Goal: Information Seeking & Learning: Learn about a topic

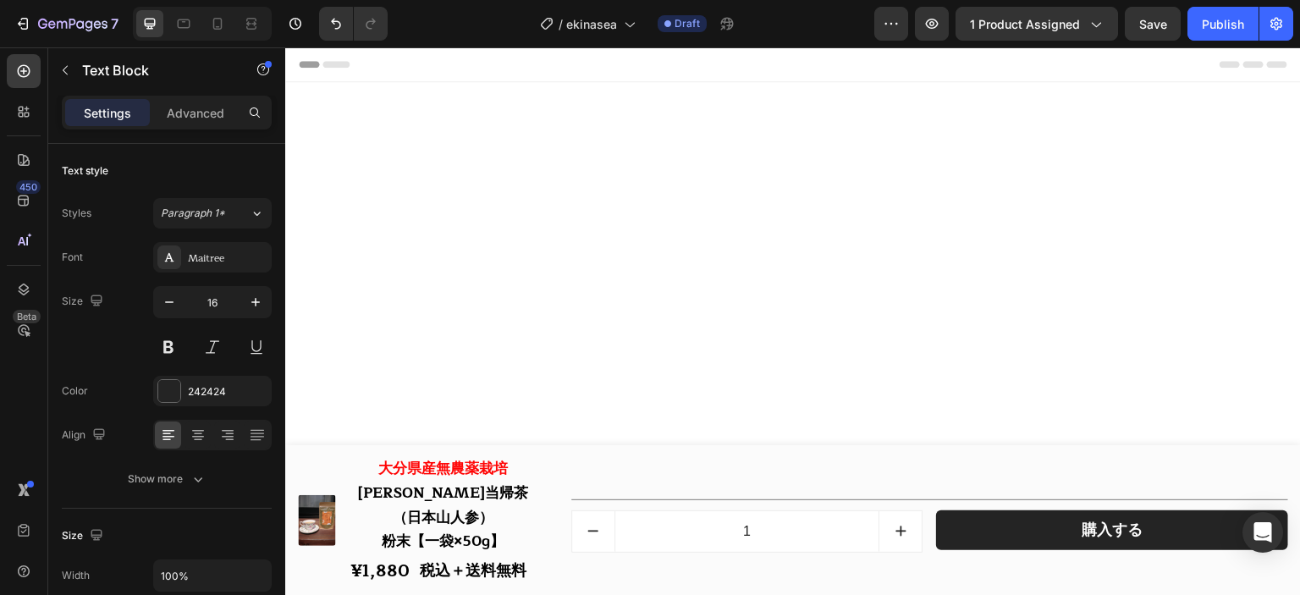
scroll to position [20879, 0]
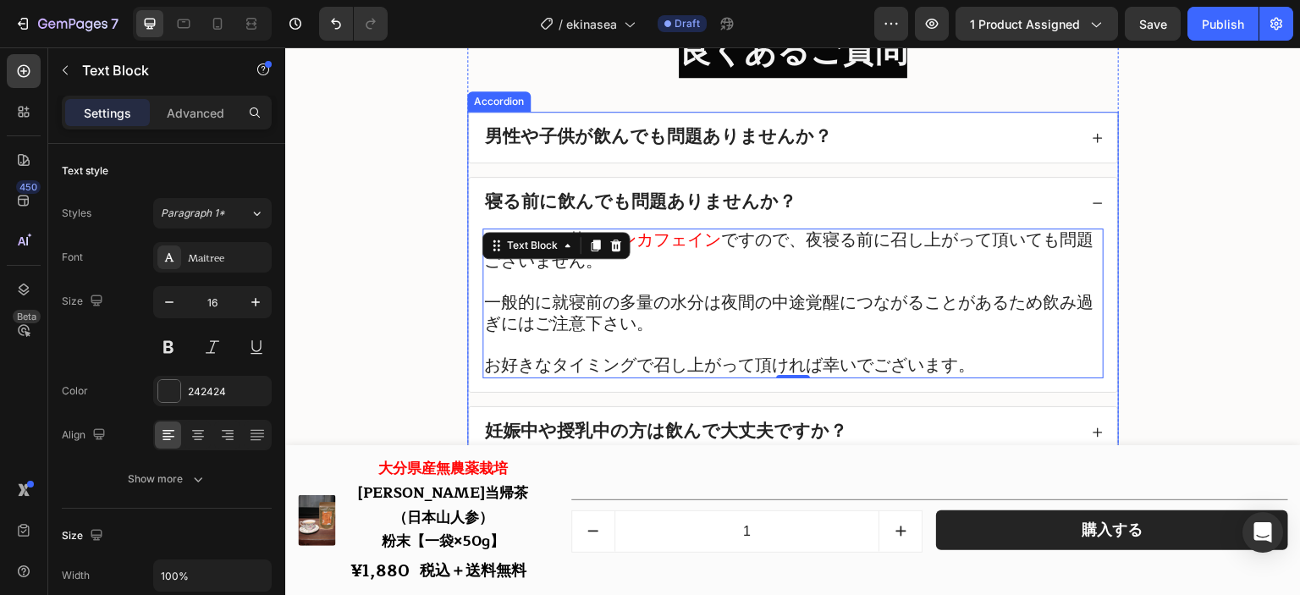
click at [805, 199] on div "寝る前に飲んでも問題ありませんか？" at bounding box center [793, 203] width 648 height 51
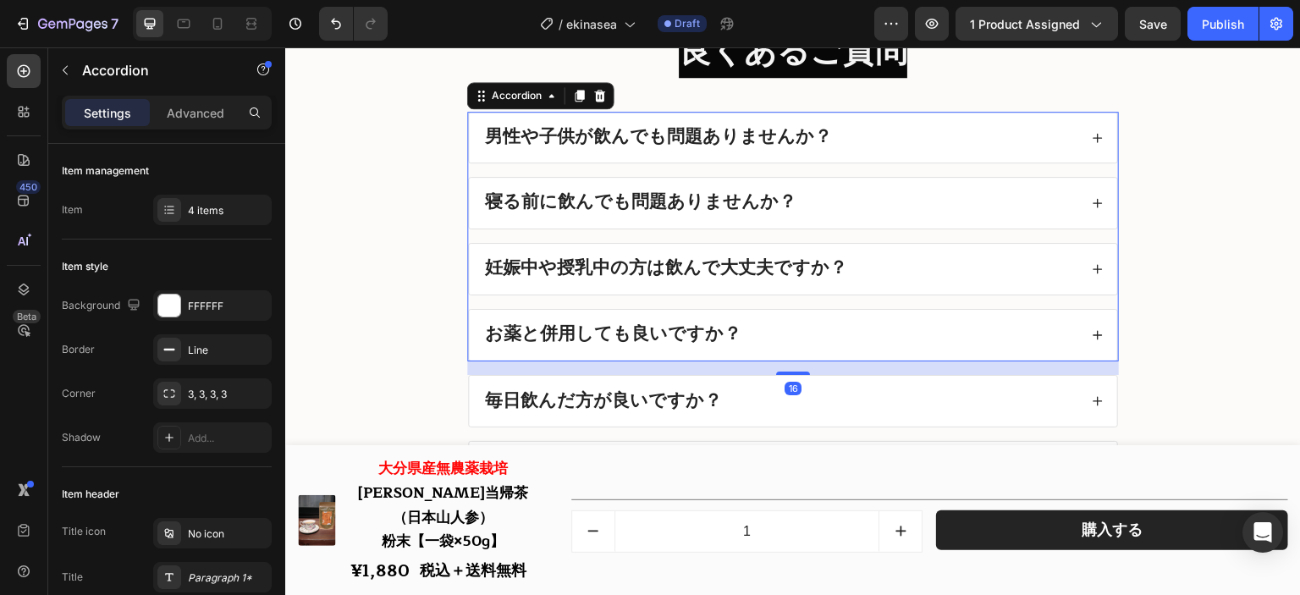
click at [805, 199] on div "寝る前に飲んでも問題ありませんか？" at bounding box center [793, 203] width 648 height 51
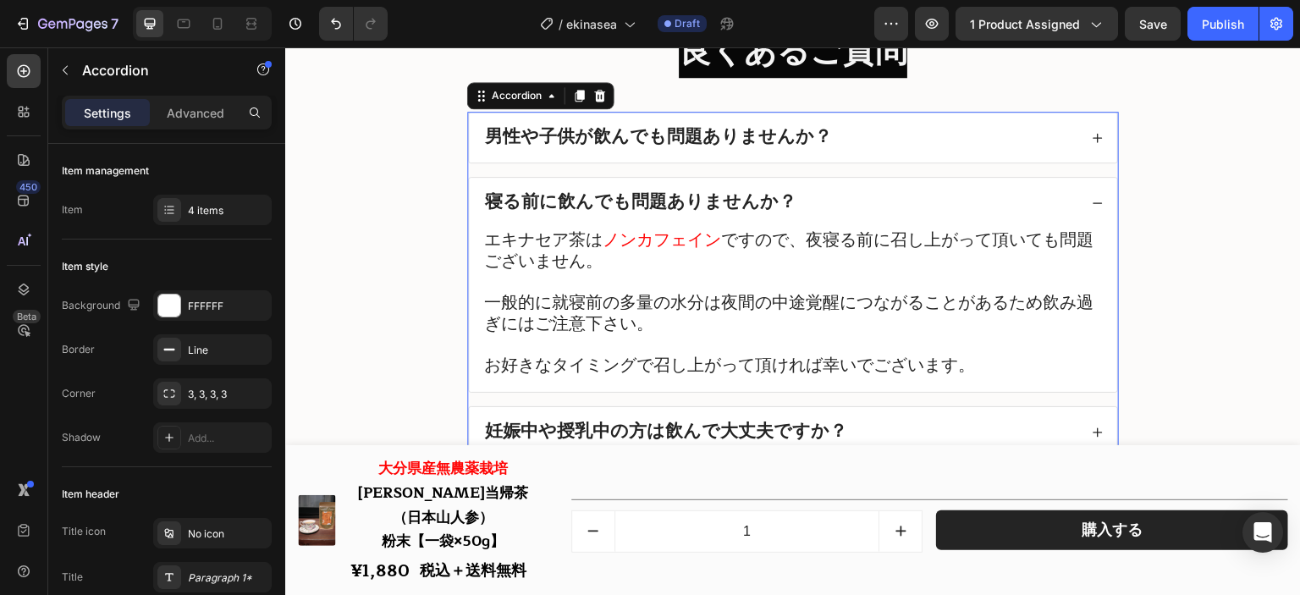
click at [821, 200] on div "寝る前に飲んでも問題ありませんか？" at bounding box center [793, 203] width 648 height 51
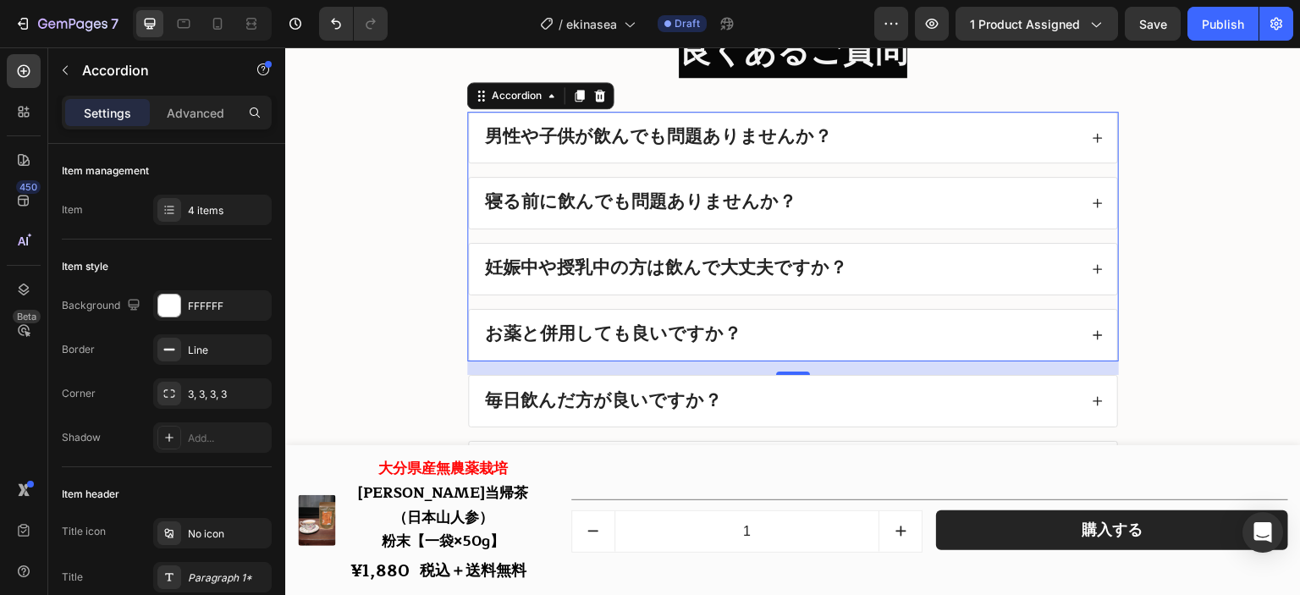
click at [852, 150] on div "男性や子供が飲んでも問題ありませんか？" at bounding box center [780, 138] width 596 height 24
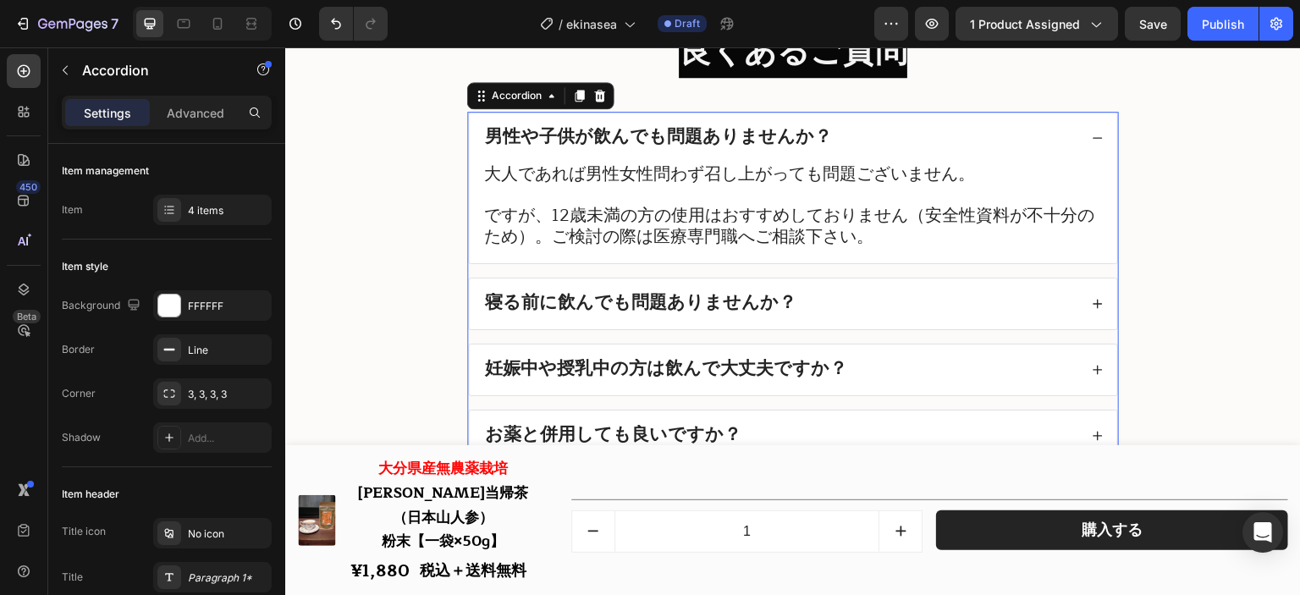
click at [853, 150] on div "男性や子供が飲んでも問題ありませんか？" at bounding box center [780, 138] width 596 height 24
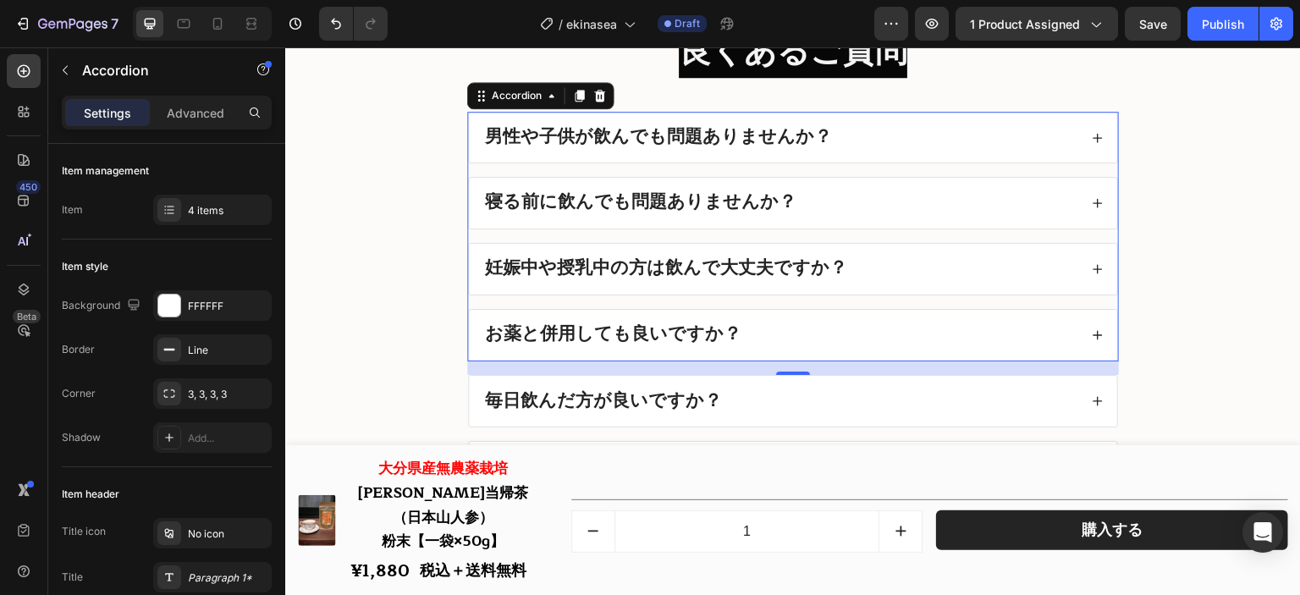
click at [841, 227] on div "寝る前に飲んでも問題ありませんか？" at bounding box center [793, 203] width 648 height 51
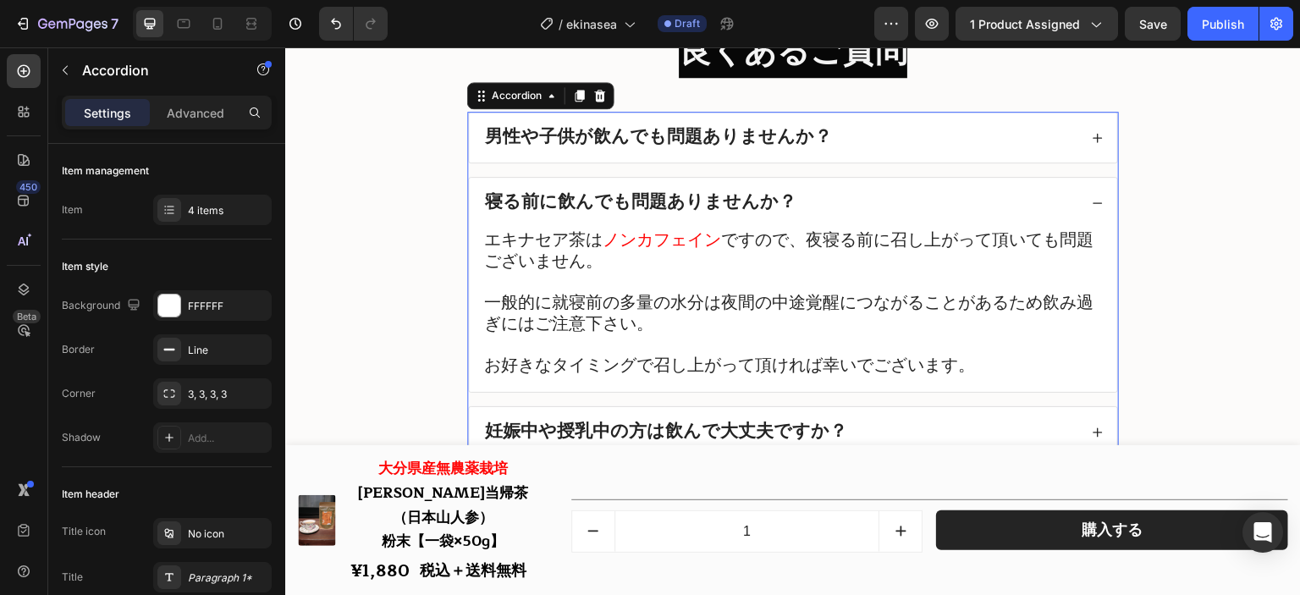
click at [844, 215] on div "寝る前に飲んでも問題ありませんか？" at bounding box center [780, 203] width 596 height 24
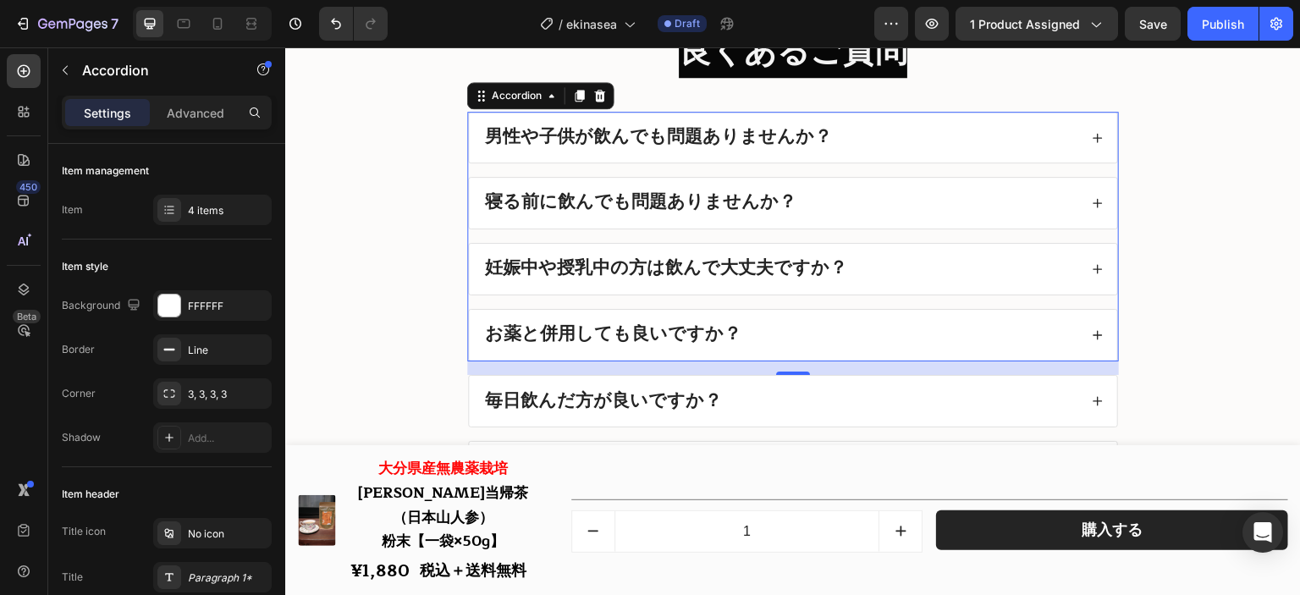
click at [851, 281] on div "妊娠中や授乳中の方は飲んで大丈夫ですか？" at bounding box center [780, 269] width 596 height 24
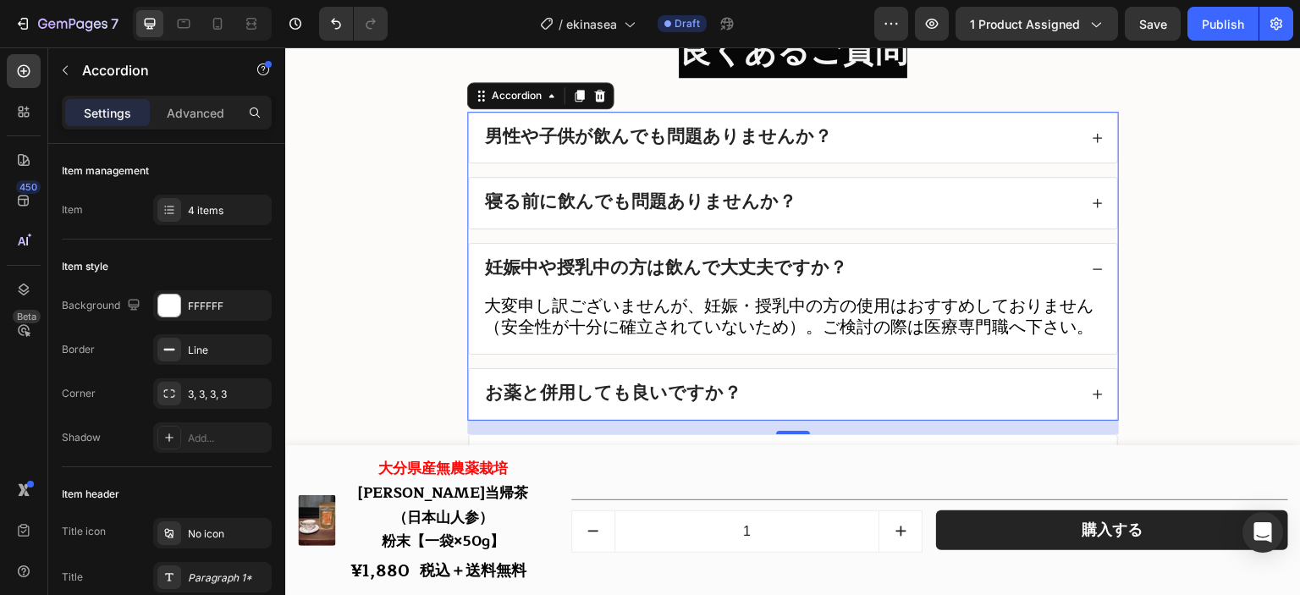
click at [851, 281] on div "妊娠中や授乳中の方は飲んで大丈夫ですか？" at bounding box center [780, 269] width 596 height 24
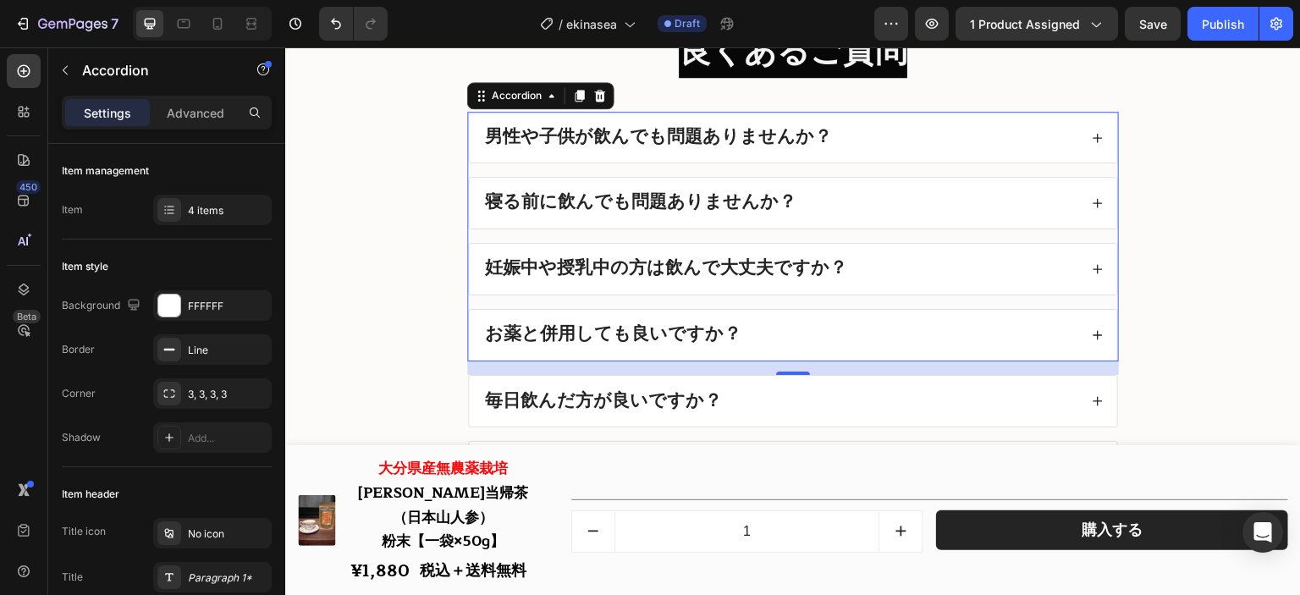
scroll to position [21048, 0]
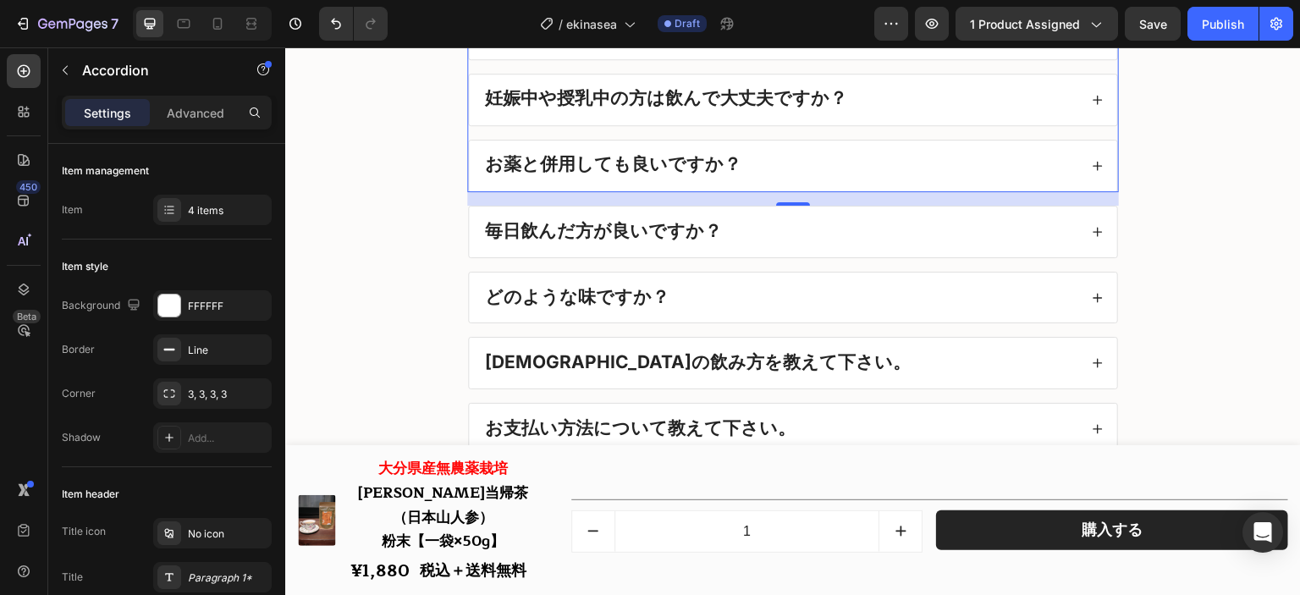
click at [853, 178] on div "お薬と併用しても良いですか？" at bounding box center [780, 166] width 596 height 24
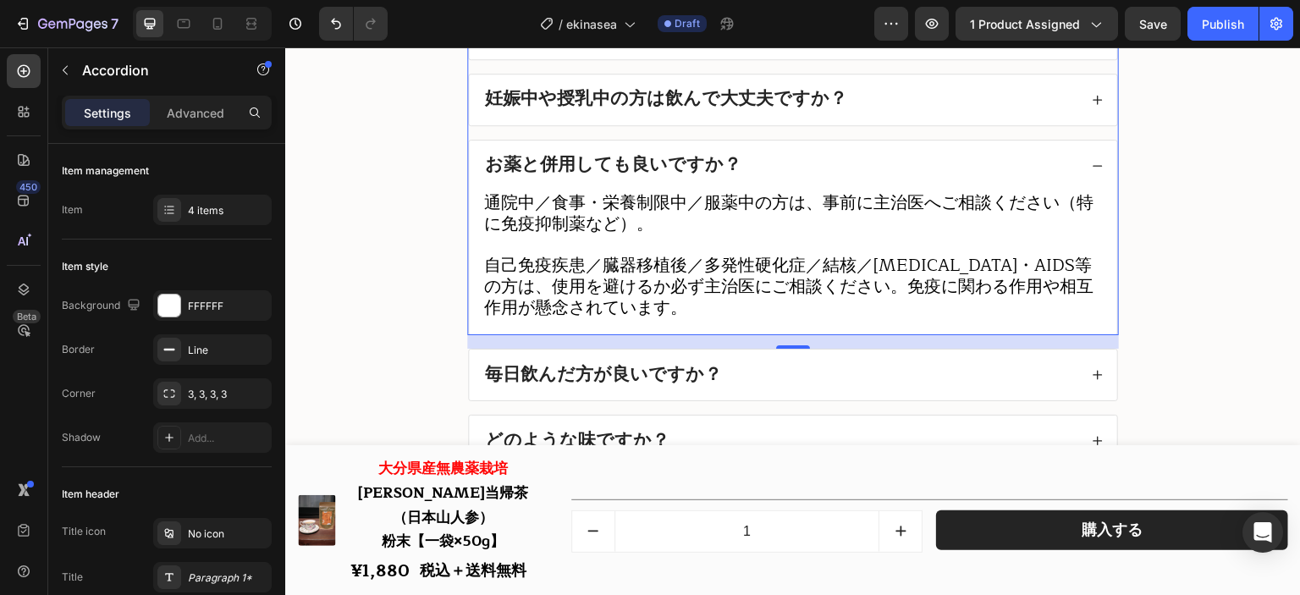
click at [853, 178] on div "お薬と併用しても良いですか？" at bounding box center [780, 166] width 596 height 24
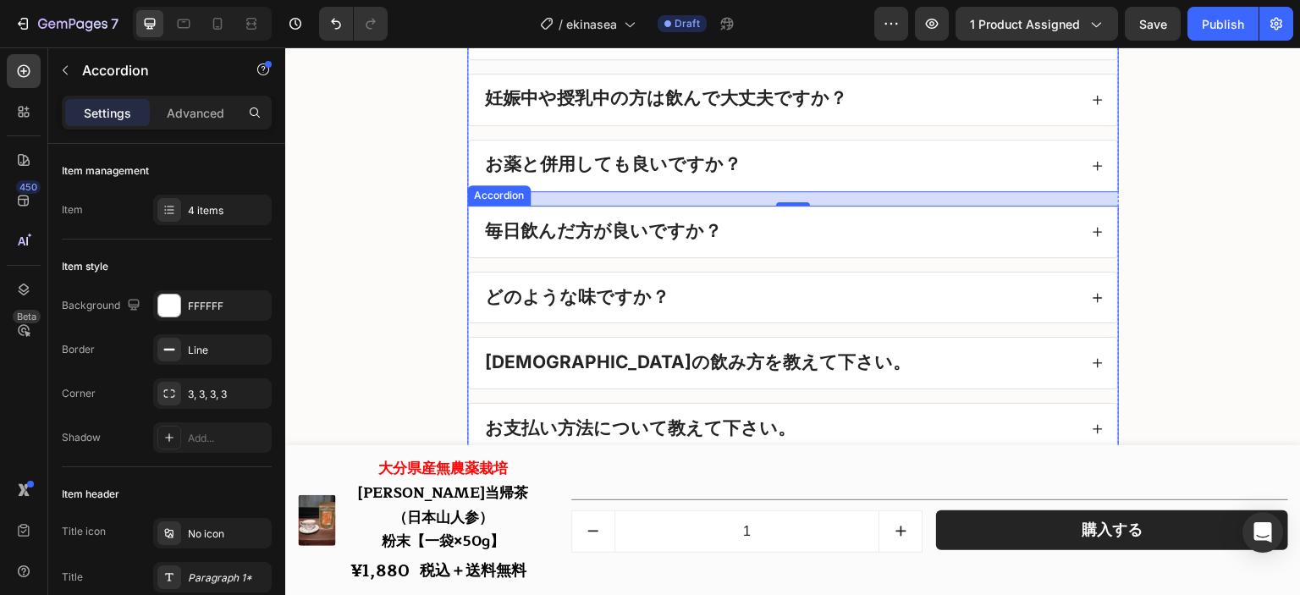
click at [840, 254] on div "毎日飲んだ方が良いですか？" at bounding box center [793, 232] width 648 height 51
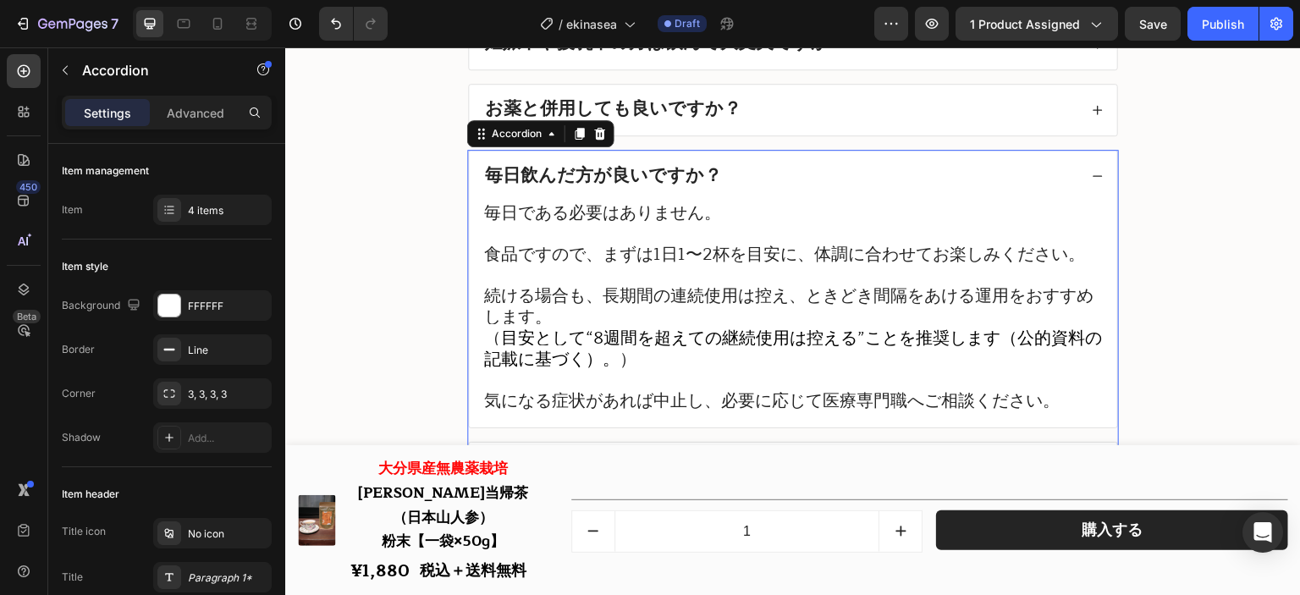
scroll to position [21133, 0]
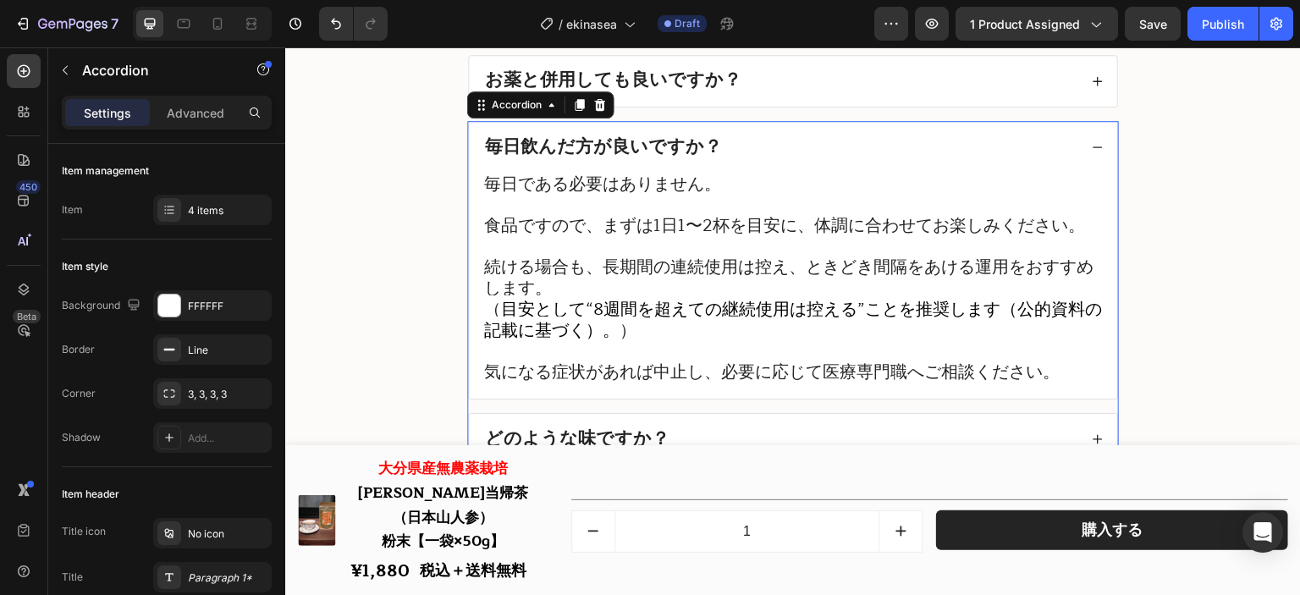
click at [847, 170] on div "毎日飲んだ方が良いですか？" at bounding box center [793, 147] width 648 height 51
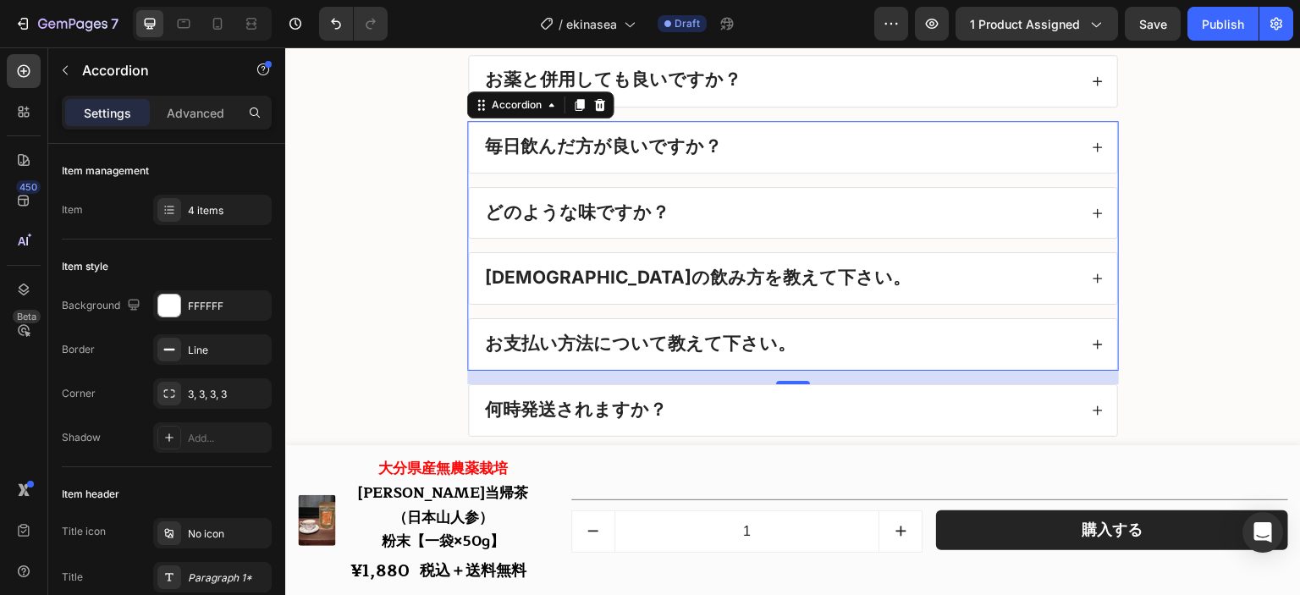
click at [843, 225] on div "どのような味ですか？" at bounding box center [780, 213] width 596 height 24
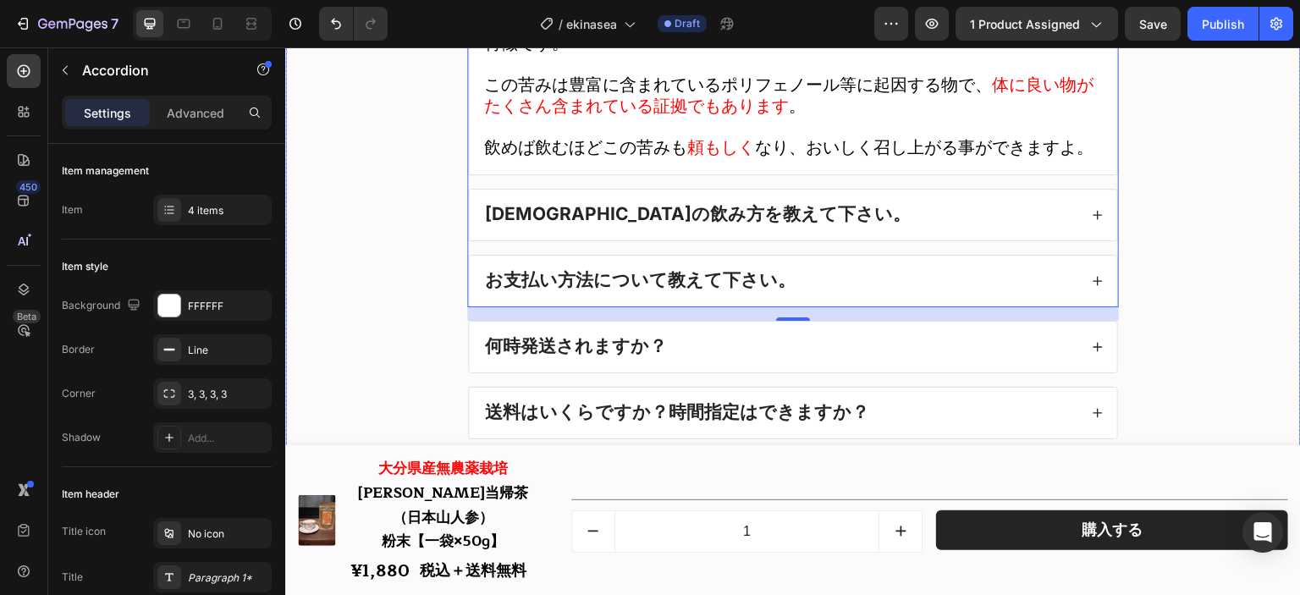
scroll to position [21387, 0]
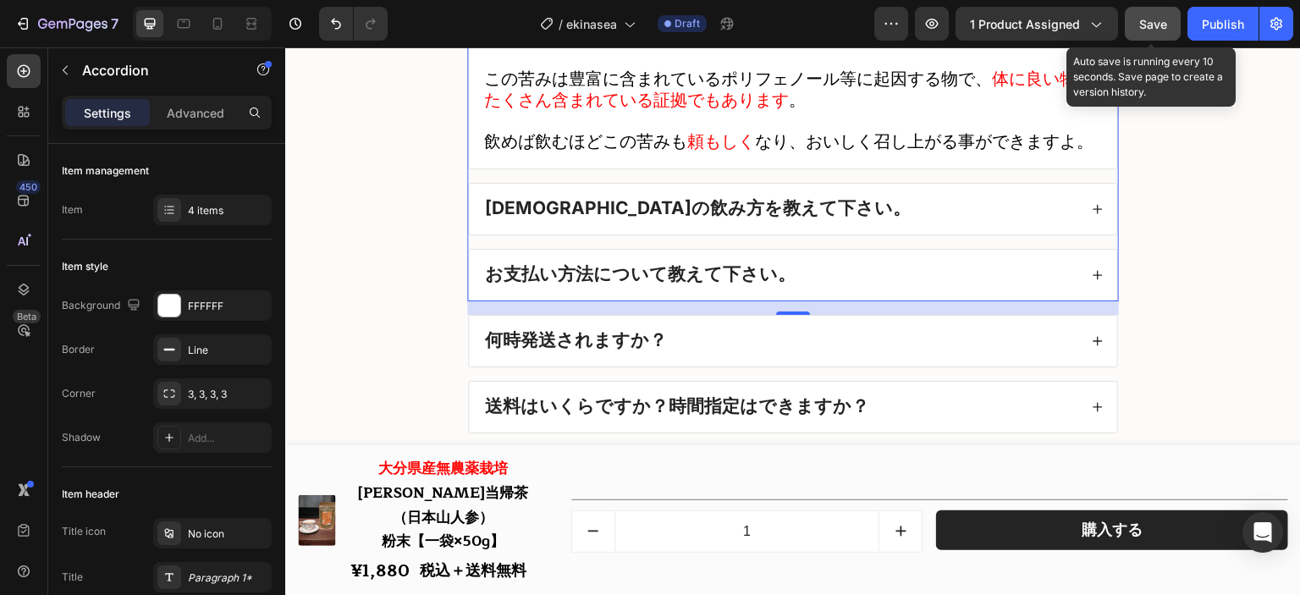
click at [1141, 33] on button "Save" at bounding box center [1153, 24] width 56 height 34
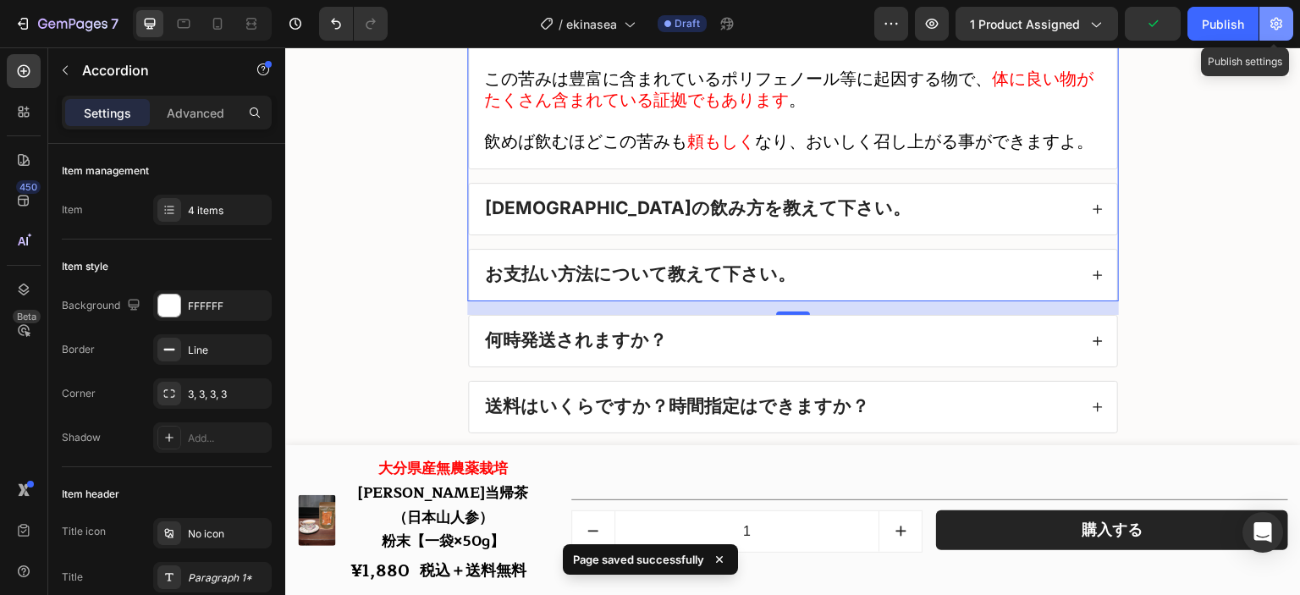
click at [1277, 26] on icon "button" at bounding box center [1276, 23] width 17 height 17
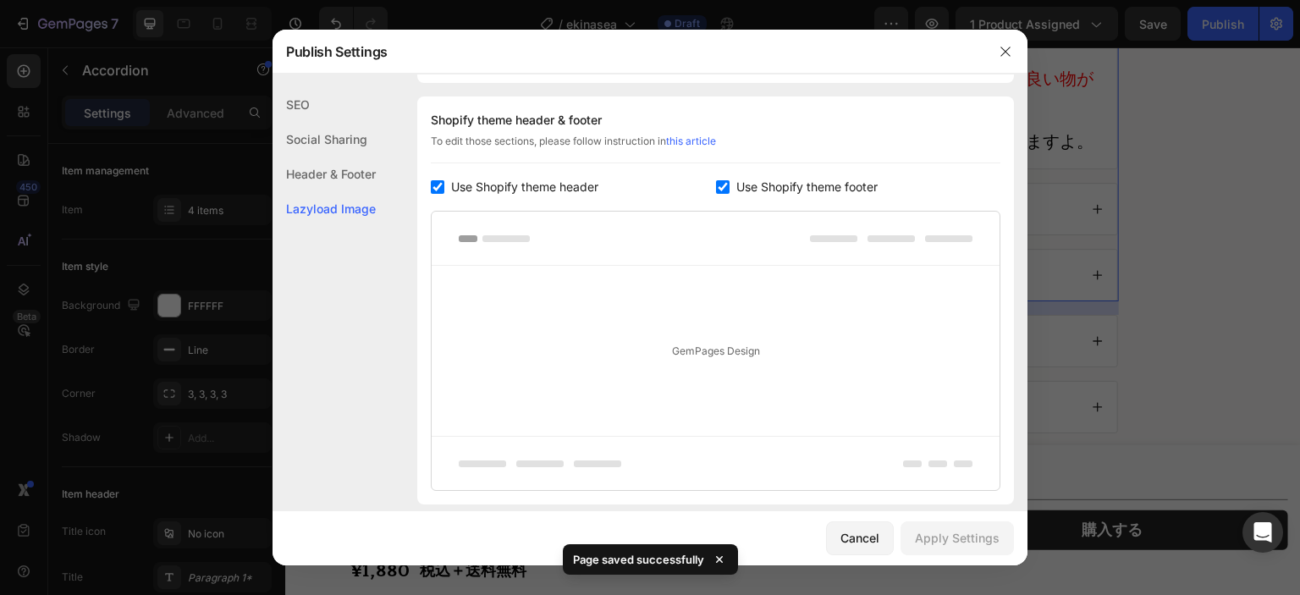
scroll to position [358, 0]
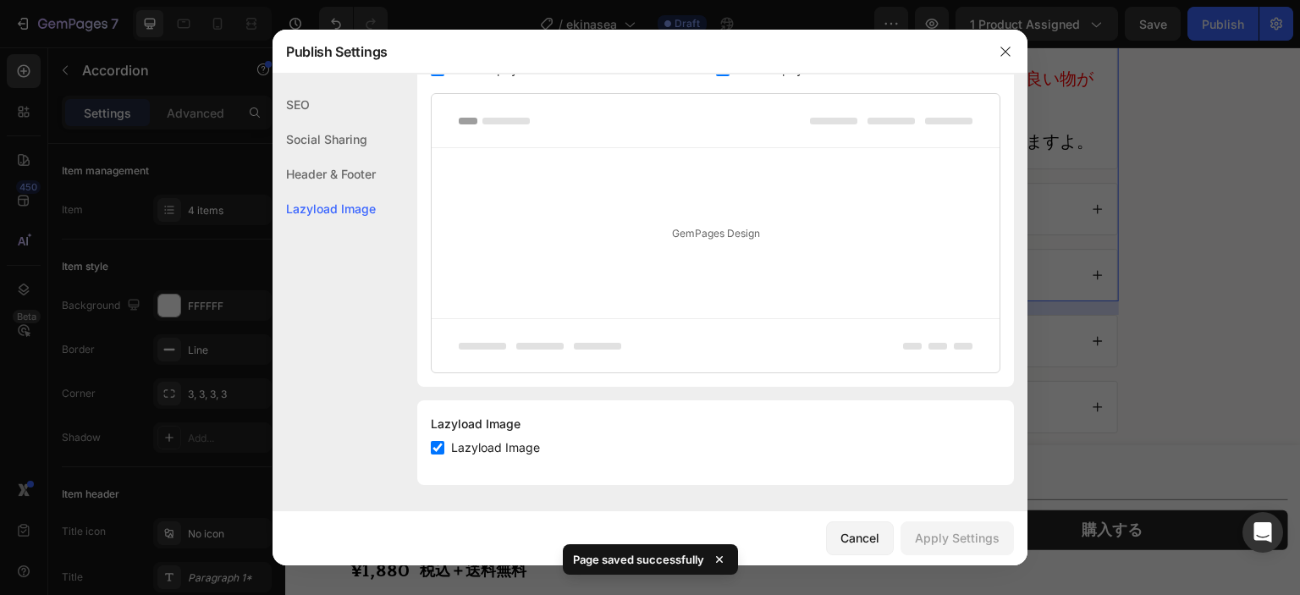
click at [1011, 67] on div at bounding box center [1006, 52] width 44 height 44
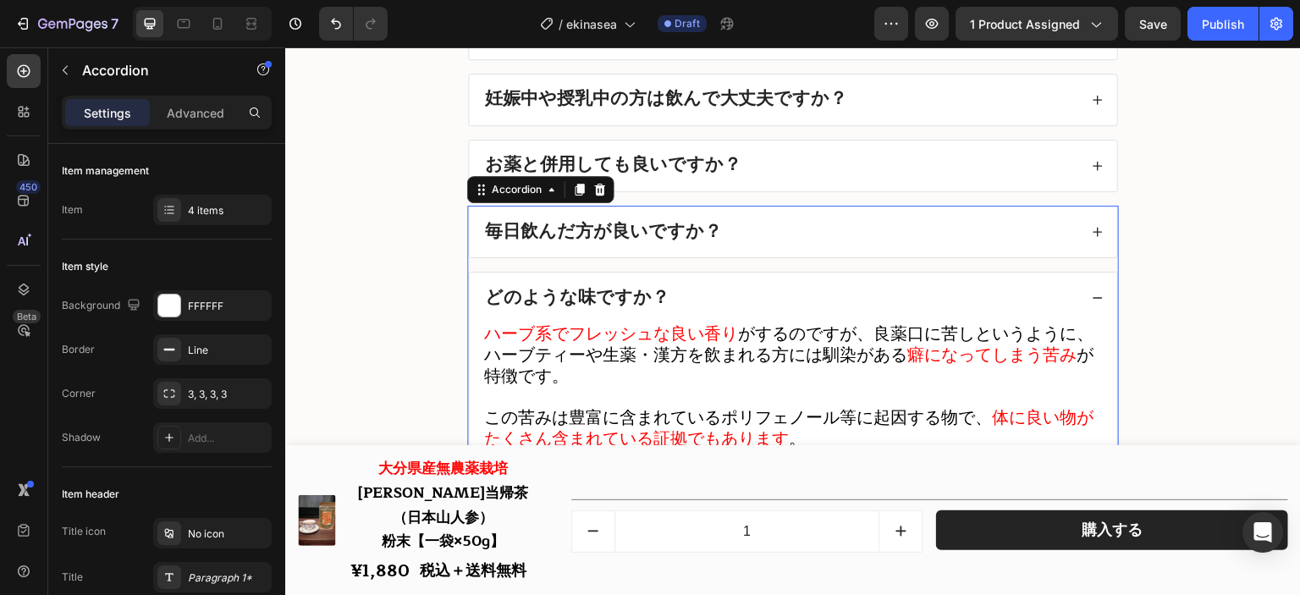
scroll to position [21302, 0]
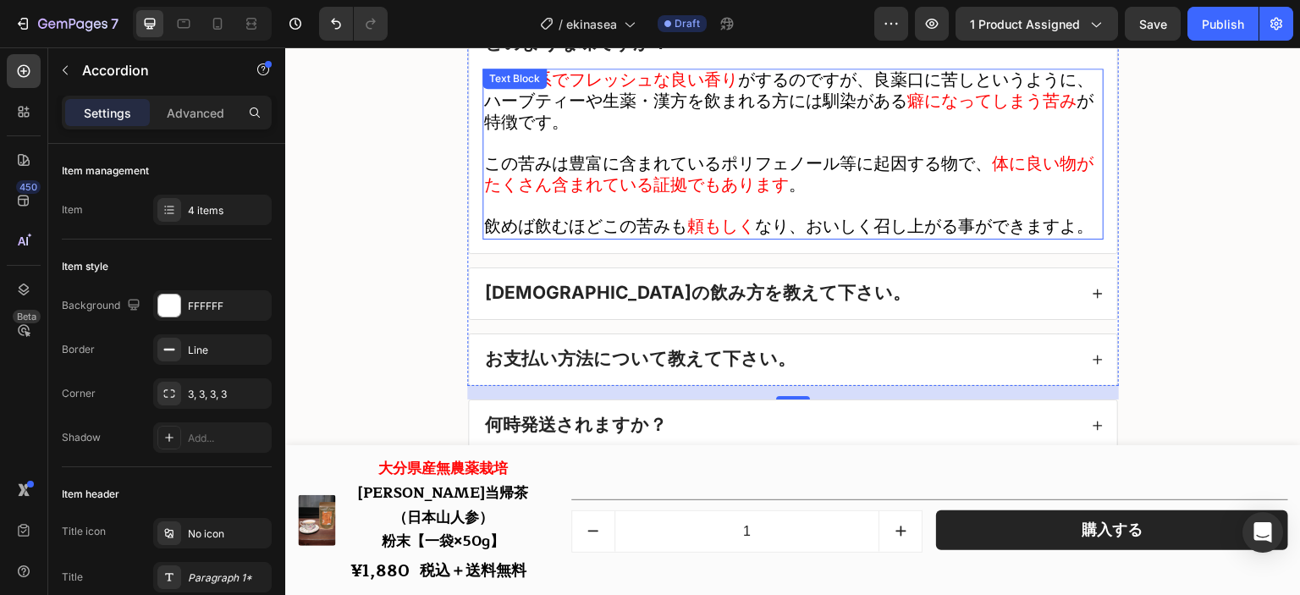
click at [680, 210] on div "ハーブ系でフレッシュな良い香り がするのですが、良薬口に苦しというように、ハーブティーや生薬・漢方を飲まれる方には馴染がある 癖になってしまう苦み が特徴です…" at bounding box center [792, 154] width 621 height 171
click at [680, 199] on span "体に良い物がたくさん含まれている証拠でもあります" at bounding box center [788, 174] width 609 height 49
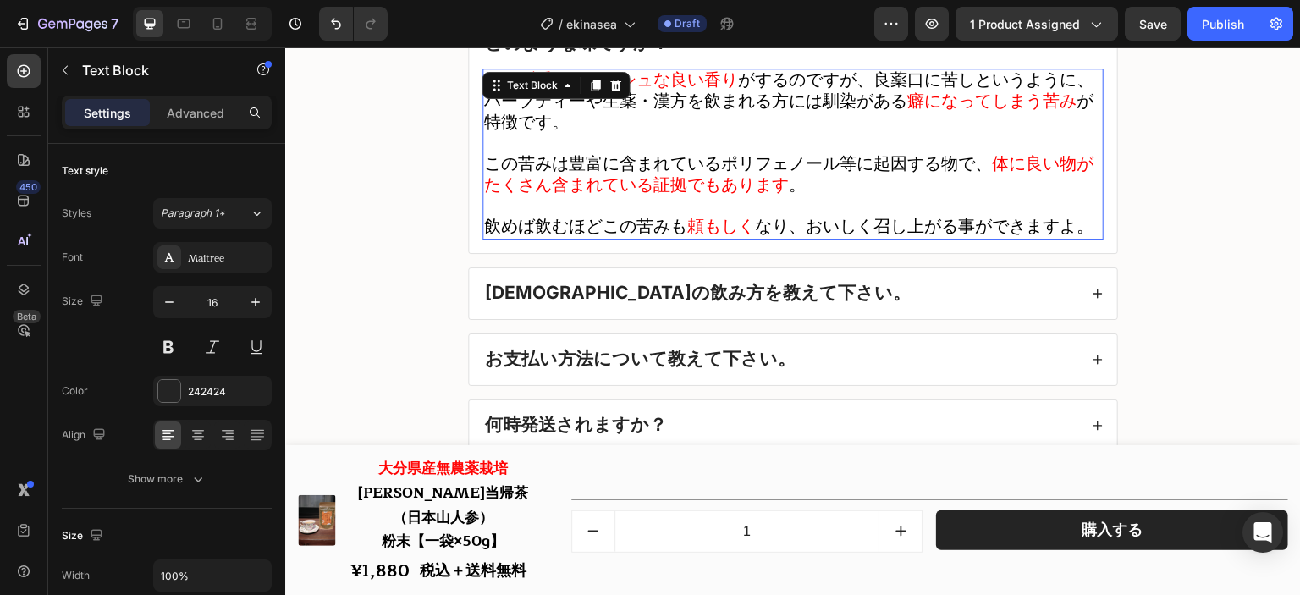
click at [680, 199] on span "体に良い物がたくさん含まれている証拠でもあります" at bounding box center [788, 174] width 609 height 49
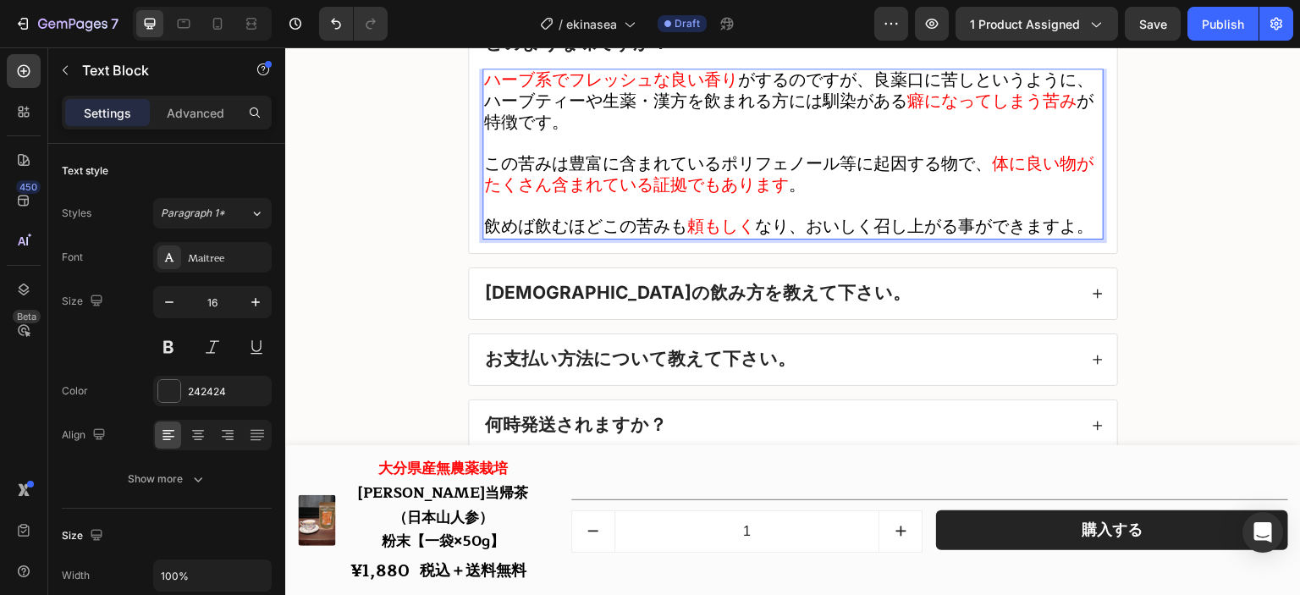
click at [942, 237] on span "なり、おいしく召し上がる事ができますよ。" at bounding box center [924, 226] width 339 height 28
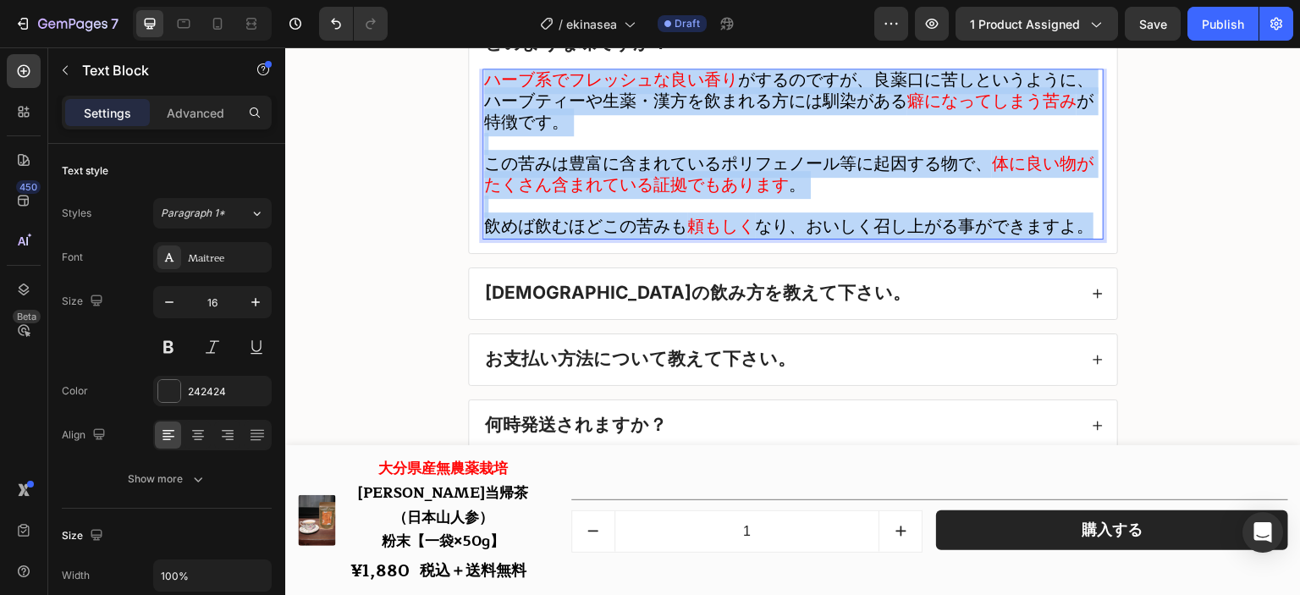
drag, startPoint x: 1083, startPoint y: 235, endPoint x: 481, endPoint y: 90, distance: 620.0
click at [482, 90] on div "ハーブ系でフレッシュな良い香り がするのですが、良薬口に苦しというように、ハーブティーや生薬・漢方を飲まれる方には馴染がある 癖になってしまう苦み が特徴です…" at bounding box center [792, 154] width 621 height 171
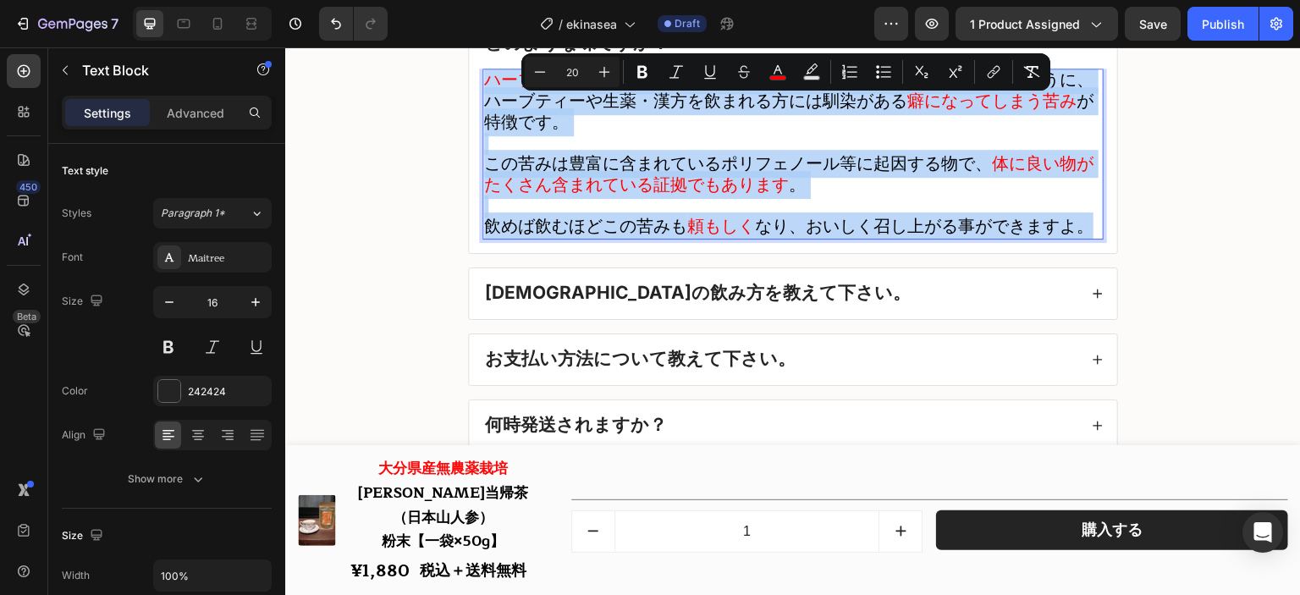
copy div "ハーブ系でフレッシュな良い香り がするのですが、良薬口に苦しというように、ハーブティーや生薬・漢方を飲まれる方には馴染がある 癖になってしまう苦み が特徴です…"
click at [675, 175] on span "この苦みは豊富に含まれているポリフェノール等に起因する物で、" at bounding box center [738, 164] width 508 height 28
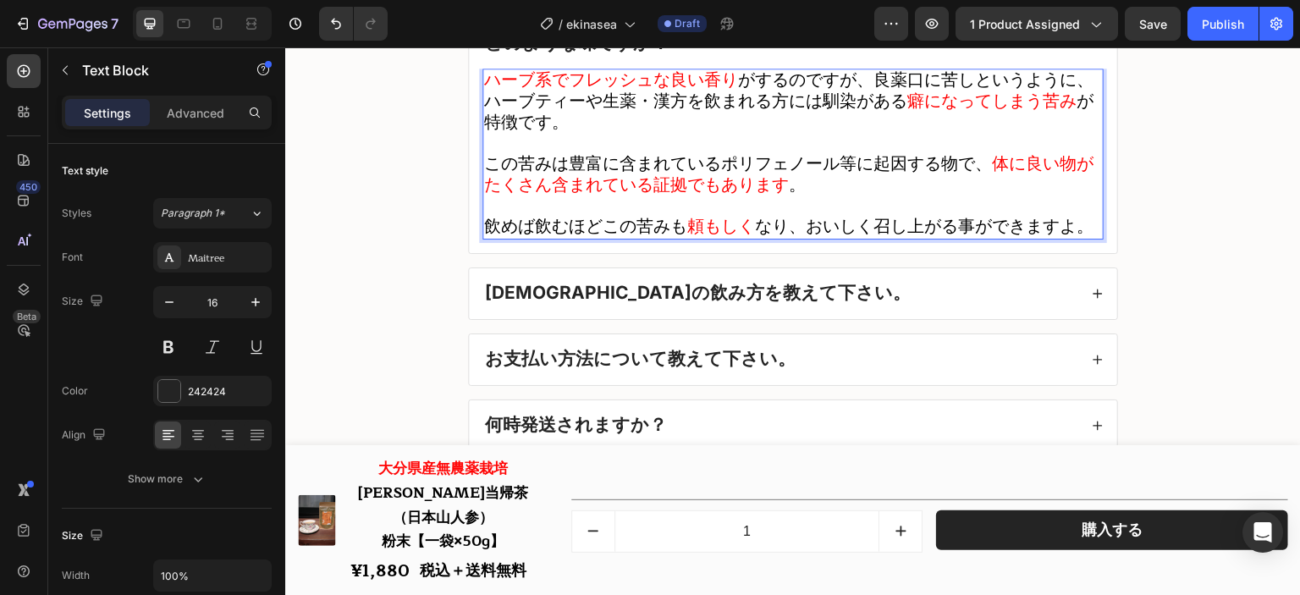
click at [1078, 233] on span "なり、おいしく召し上がる事ができますよ。" at bounding box center [924, 226] width 339 height 28
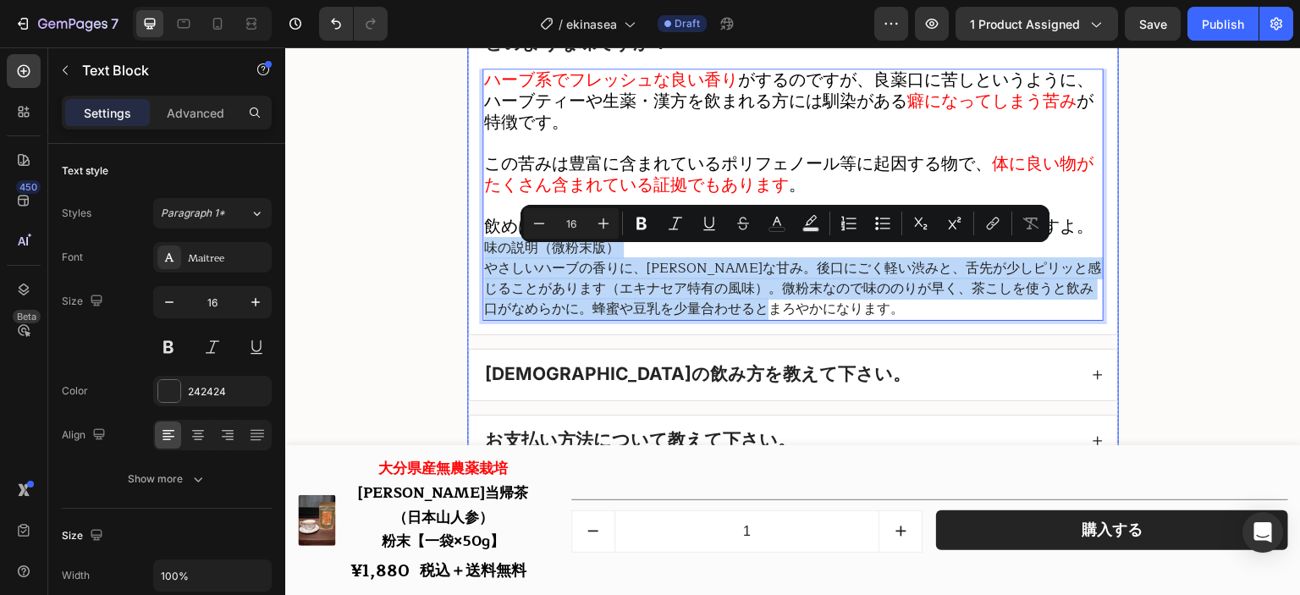
drag, startPoint x: 862, startPoint y: 313, endPoint x: 440, endPoint y: 260, distance: 424.9
click at [440, 260] on div "良くあるご質問 Heading 男性や子供が飲んでも問題ありませんか？ 寝る前に飲んでも問題ありませんか？ 妊娠中や授乳中の方は飲んで大丈夫ですか？ お薬と併…" at bounding box center [793, 234] width 982 height 1289
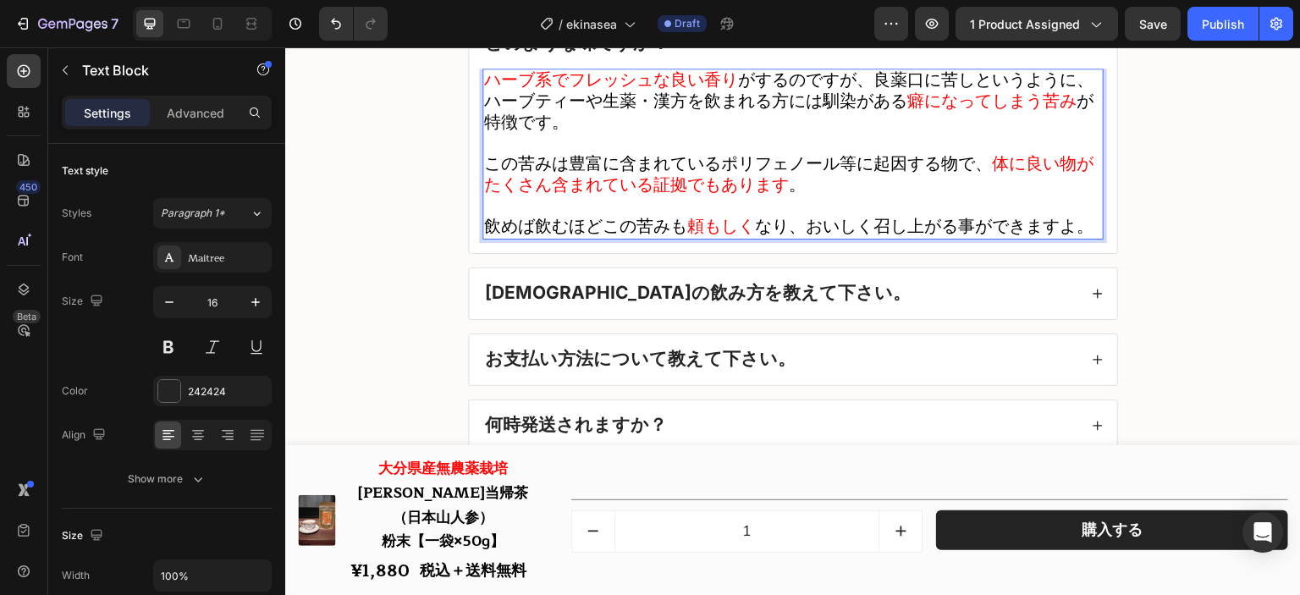
scroll to position [1, 0]
click at [1061, 240] on span "なり、おいしく召し上がる事ができますよ。" at bounding box center [924, 226] width 339 height 28
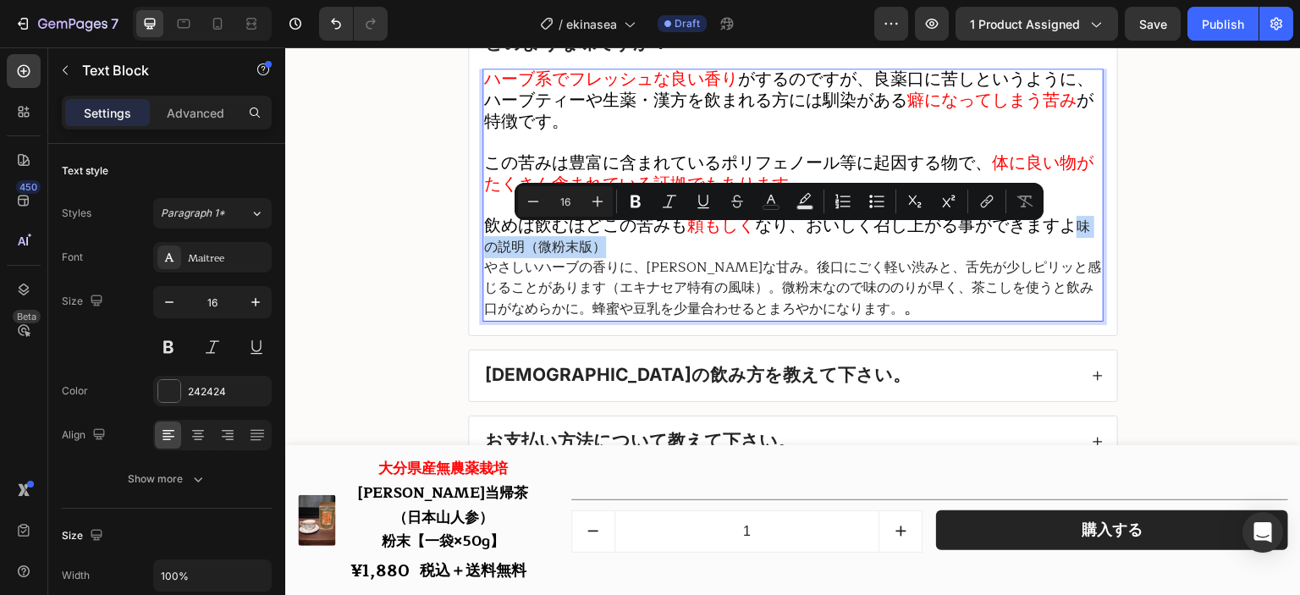
drag, startPoint x: 1063, startPoint y: 229, endPoint x: 1083, endPoint y: 255, distance: 32.5
click at [1083, 255] on p "飲めば飲むほどこの苦みも 頼もしく なり、おいしく召し上がる事ができますよ 味の説明（微粉末版）" at bounding box center [793, 236] width 618 height 41
click at [1067, 240] on span "なり、おいしく召し上がる事ができますよ" at bounding box center [916, 226] width 322 height 28
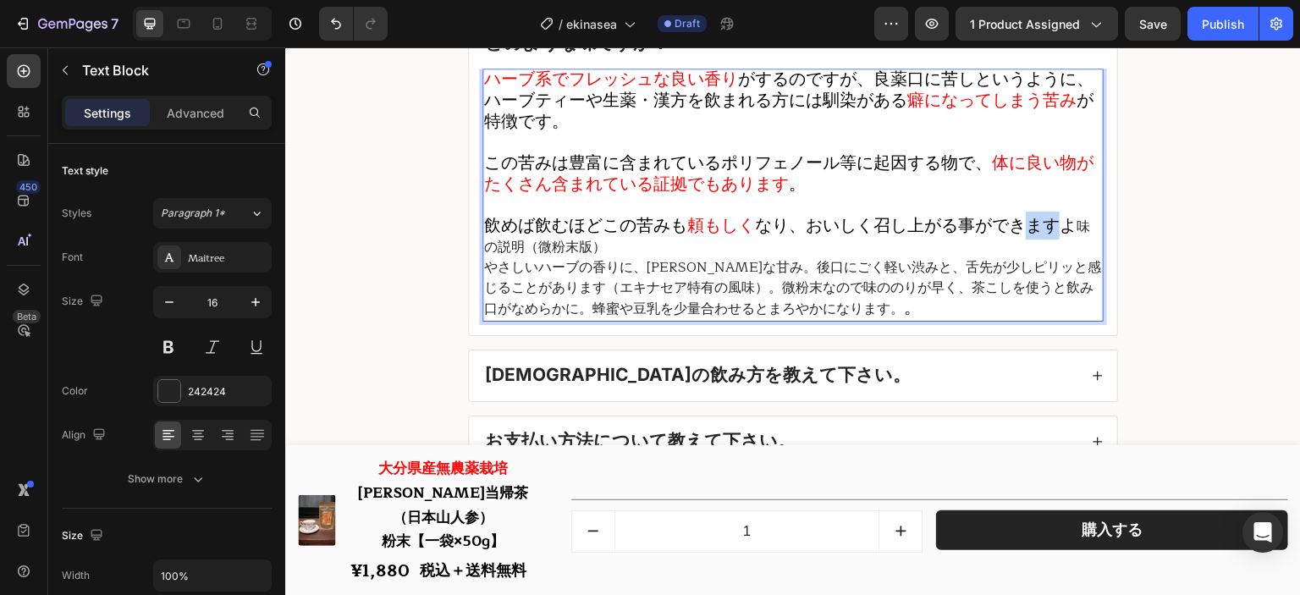
drag, startPoint x: 1059, startPoint y: 240, endPoint x: 1012, endPoint y: 237, distance: 46.6
click at [1012, 237] on span "なり、おいしく召し上がる事ができますよ" at bounding box center [916, 226] width 322 height 28
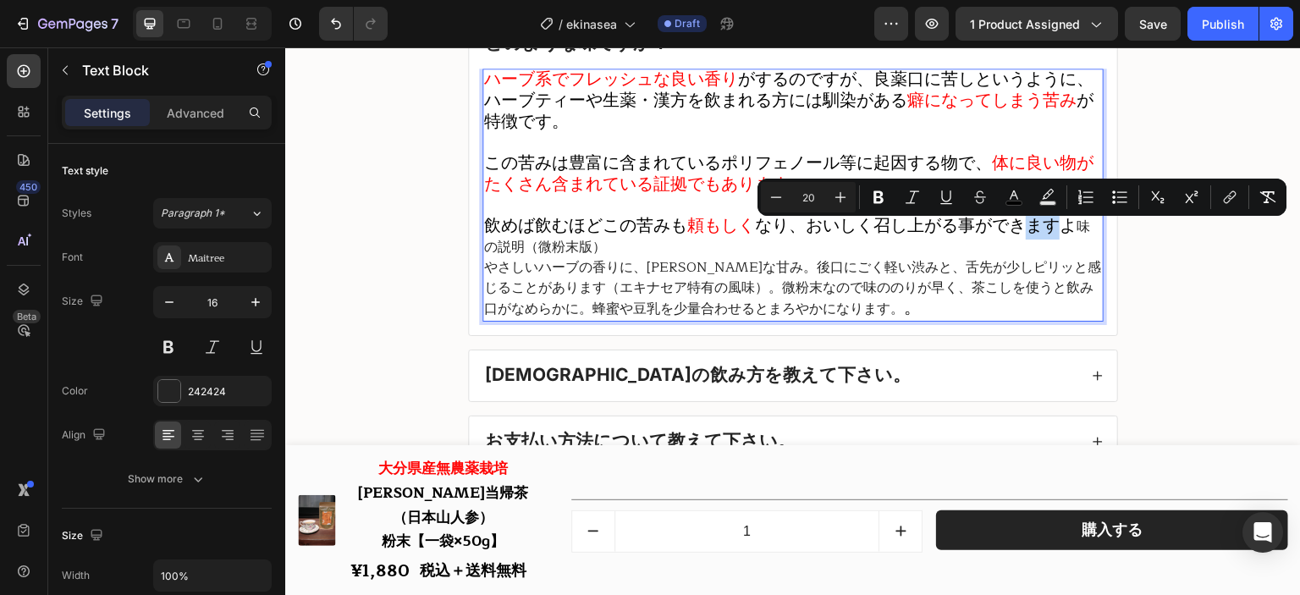
click at [1027, 236] on span "なり、おいしく召し上がる事ができますよ" at bounding box center [916, 226] width 322 height 28
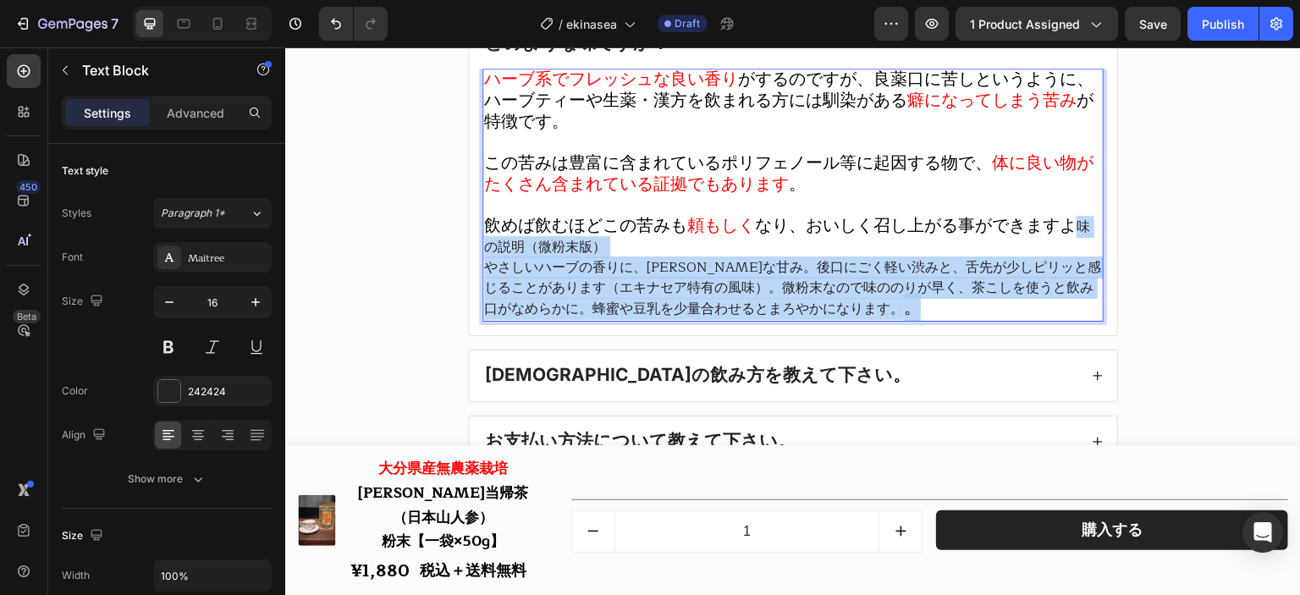
drag, startPoint x: 1072, startPoint y: 236, endPoint x: 1078, endPoint y: 320, distance: 84.0
click at [1078, 320] on div "ハーブ系でフレッシュな良い香り がするのですが、良薬口に苦しというように、ハーブティーや生薬・漢方を飲まれる方には馴染がある 癖になってしまう苦み が特徴です…" at bounding box center [792, 195] width 621 height 253
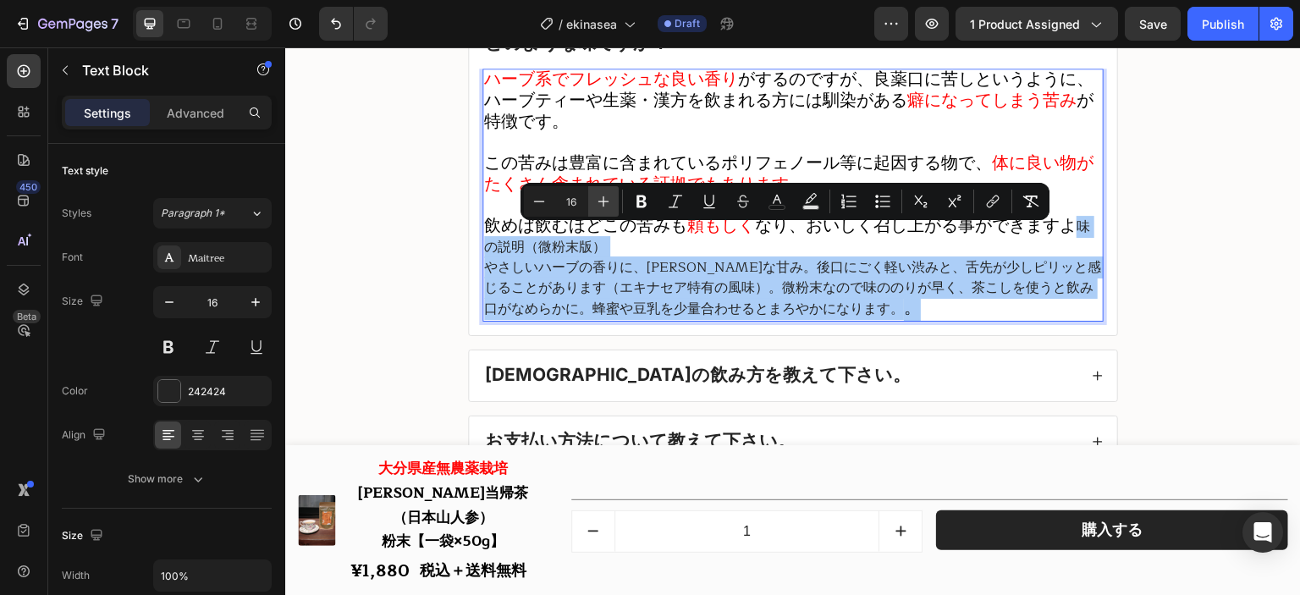
click at [593, 212] on button "Plus" at bounding box center [603, 201] width 30 height 30
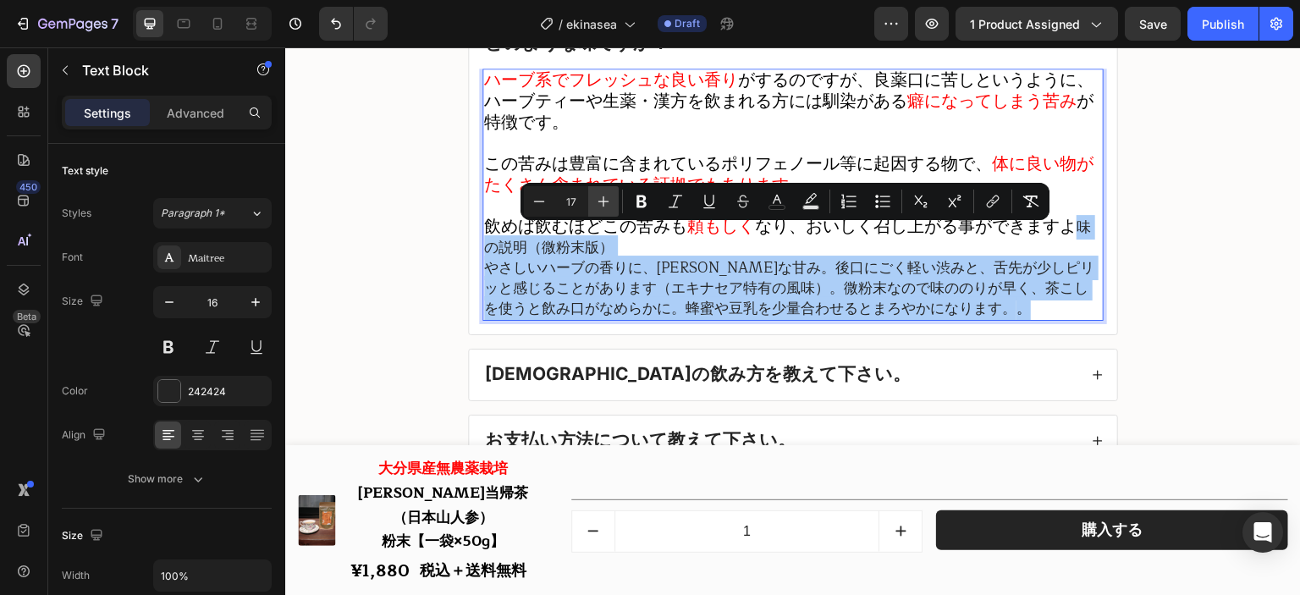
scroll to position [0, 0]
click at [593, 212] on button "Plus" at bounding box center [603, 201] width 30 height 30
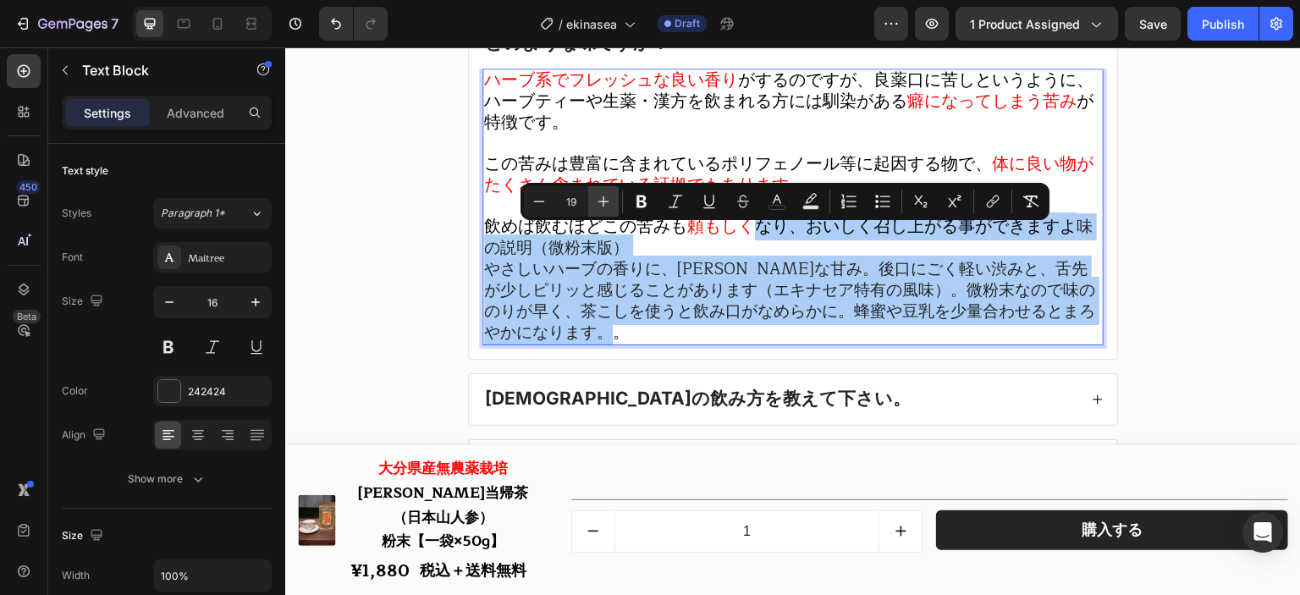
click at [593, 212] on button "Plus" at bounding box center [603, 201] width 30 height 30
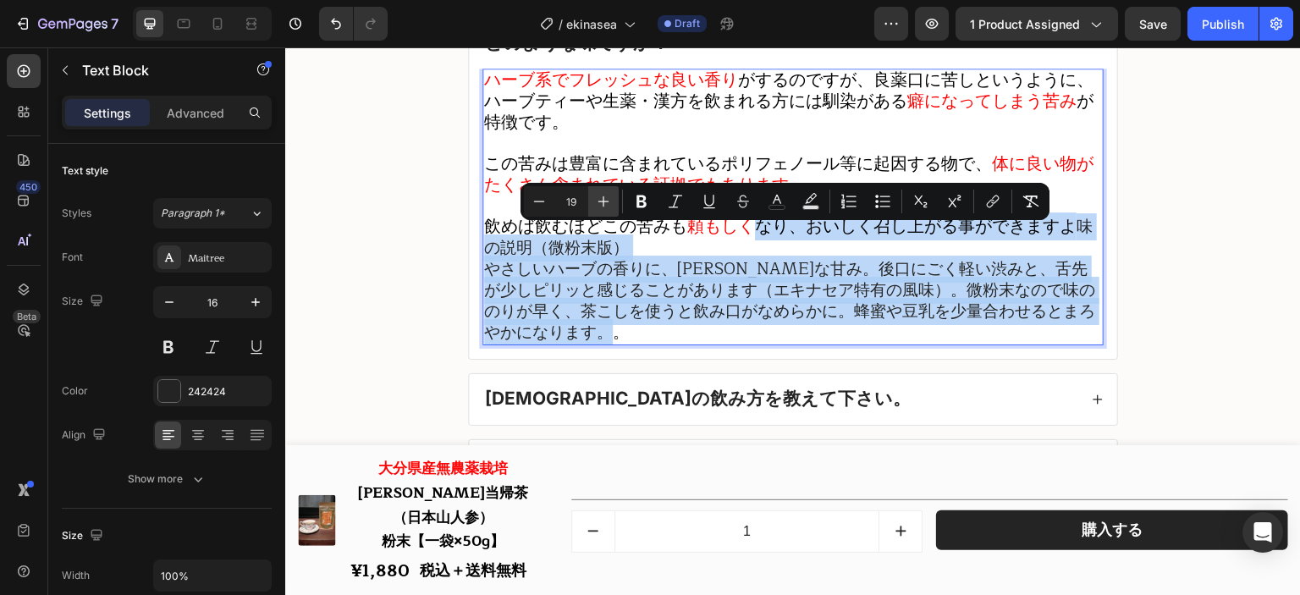
type input "20"
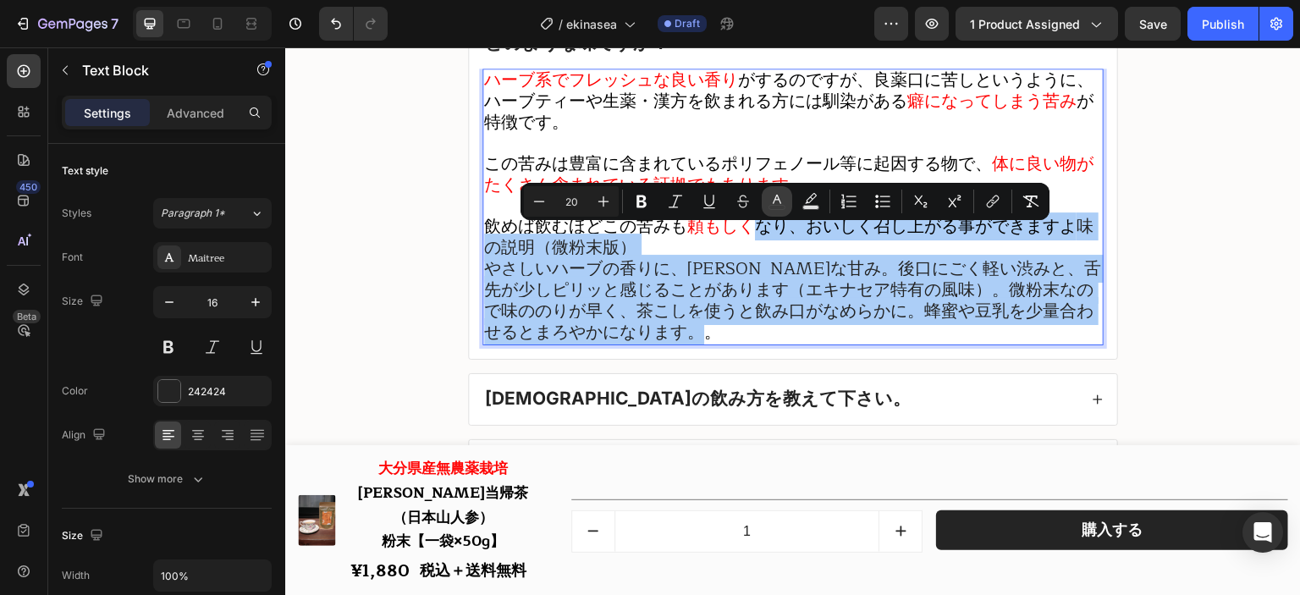
click at [772, 202] on icon "Editor contextual toolbar" at bounding box center [777, 201] width 17 height 17
type input "242424"
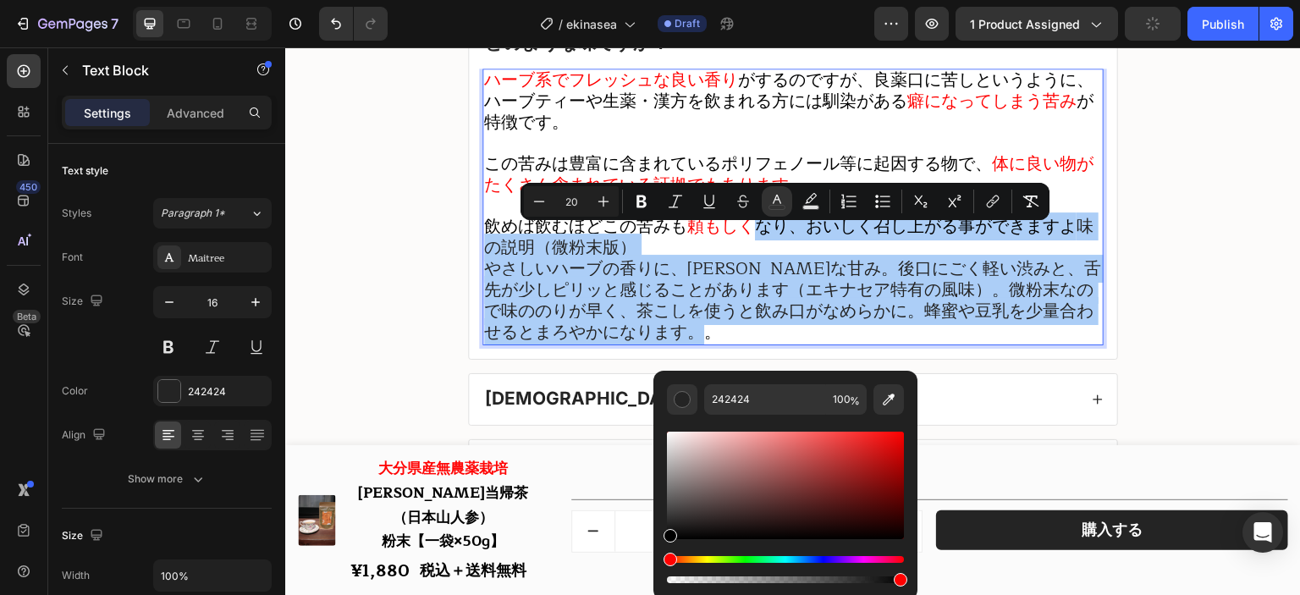
drag, startPoint x: 969, startPoint y: 567, endPoint x: 651, endPoint y: 560, distance: 318.3
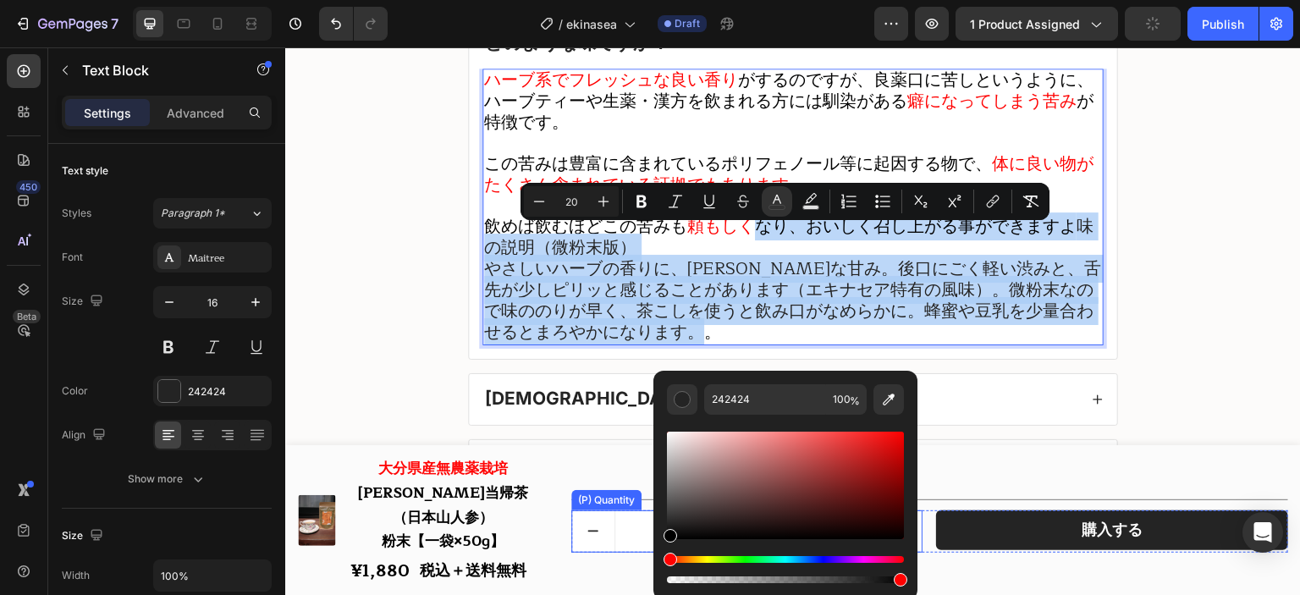
type input "000000"
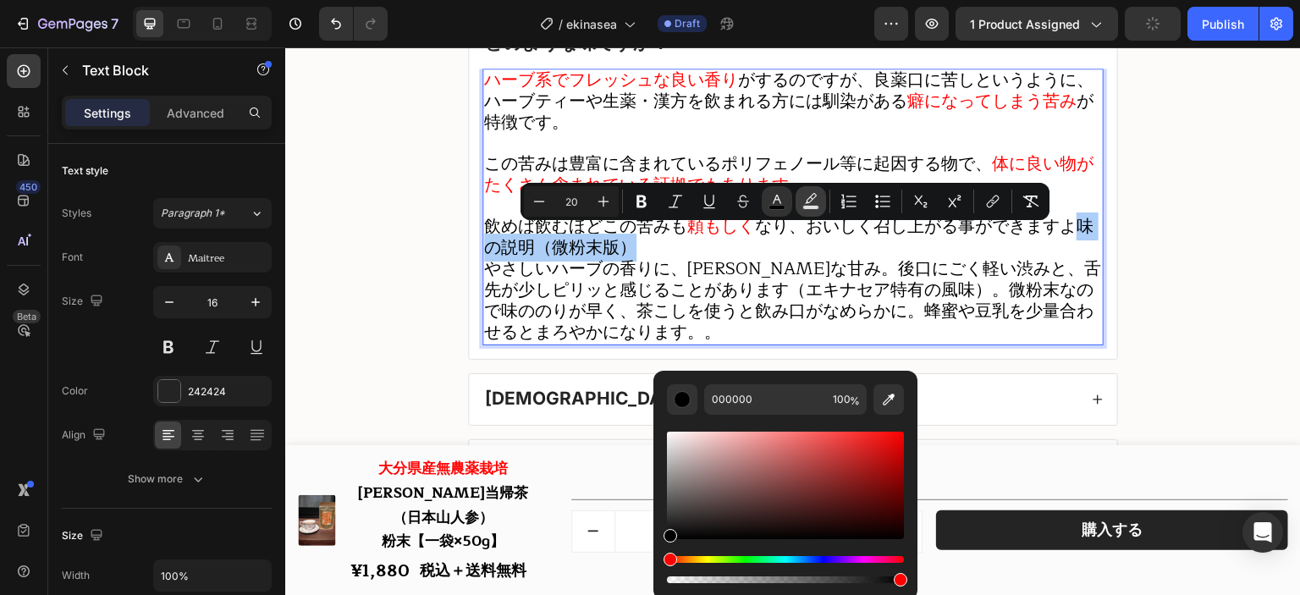
click at [807, 196] on icon "Editor contextual toolbar" at bounding box center [810, 201] width 17 height 17
type input "000000"
type input "77"
drag, startPoint x: 716, startPoint y: 498, endPoint x: 670, endPoint y: 413, distance: 96.6
click at [657, 413] on div "000000 77 %" at bounding box center [785, 479] width 264 height 216
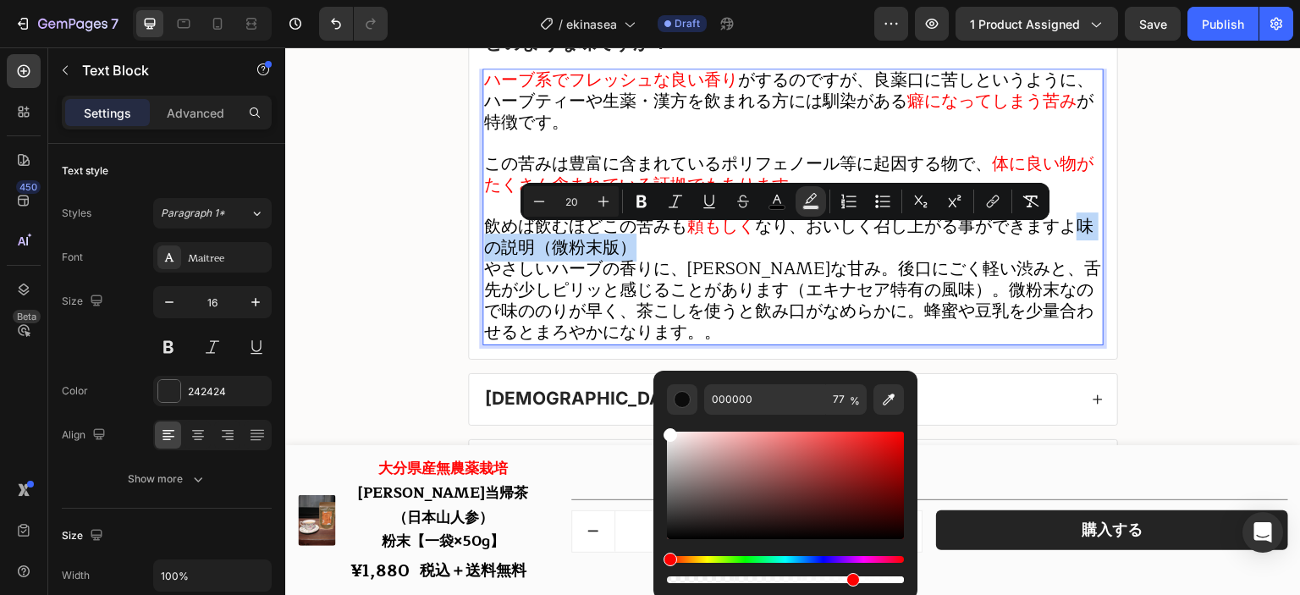
type input "FFFFFF"
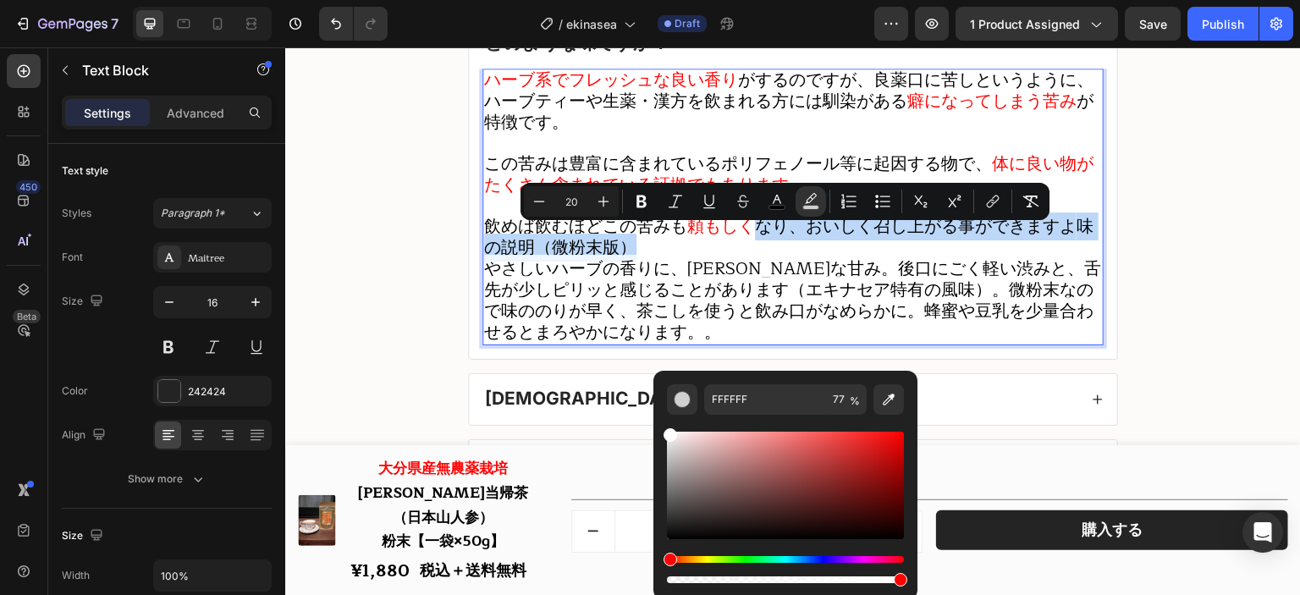
drag, startPoint x: 1132, startPoint y: 628, endPoint x: 1000, endPoint y: 579, distance: 140.9
type input "100"
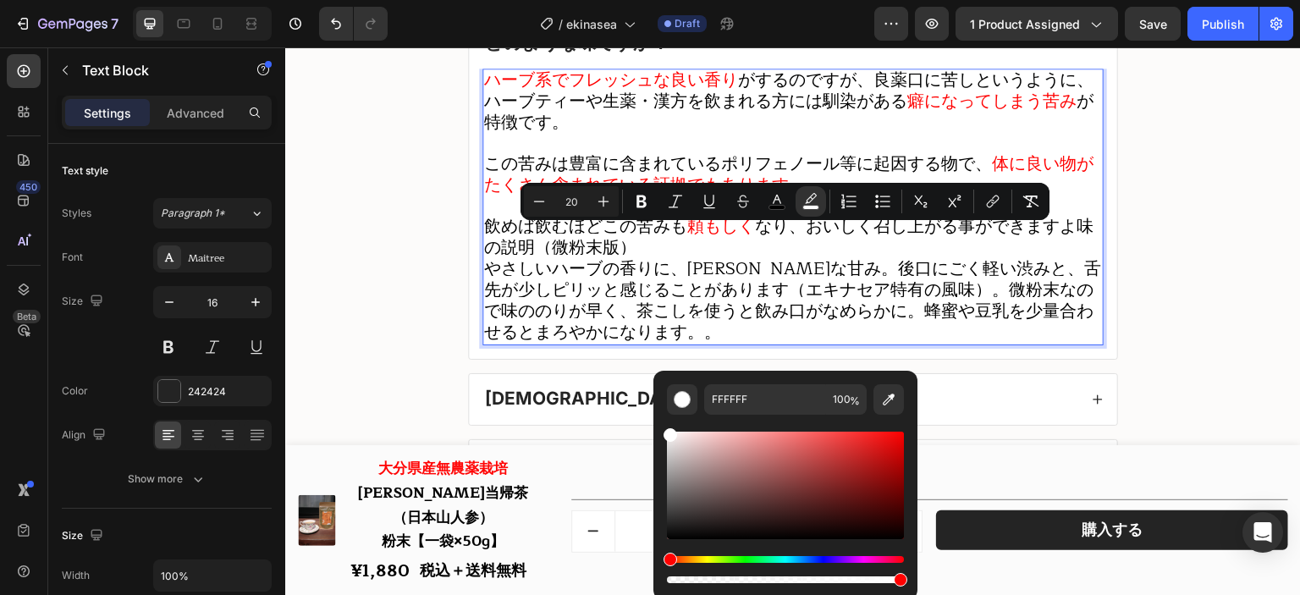
click at [1059, 239] on span "なり、おいしく召し上がる事ができますよ" at bounding box center [916, 226] width 322 height 28
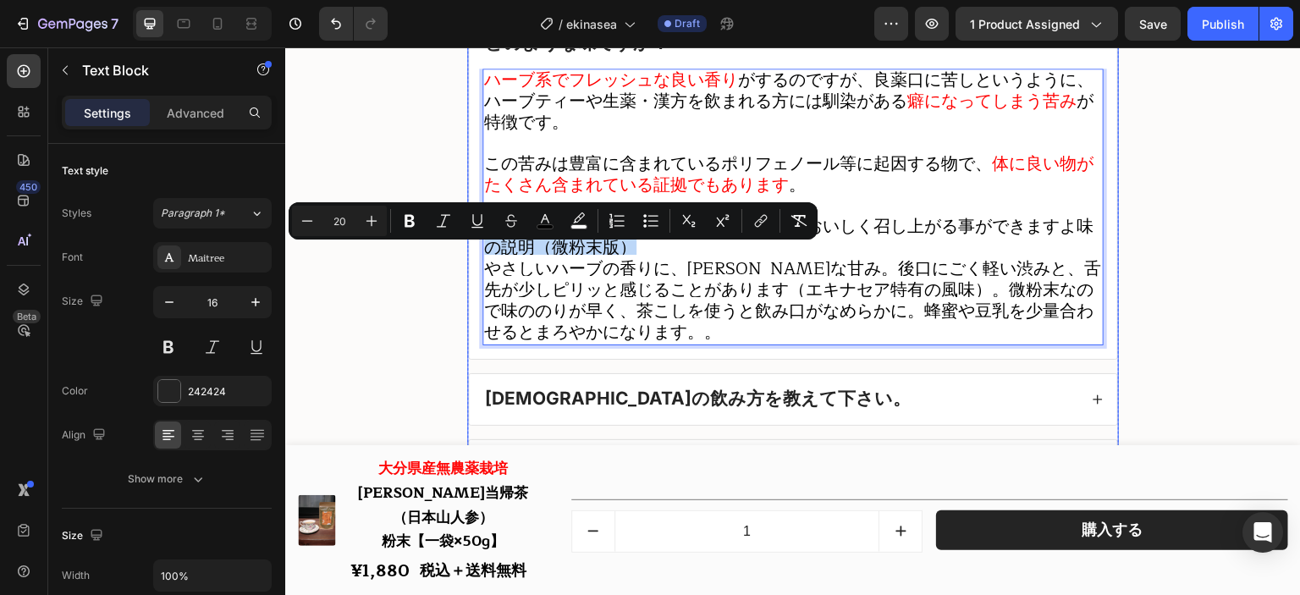
drag, startPoint x: 1020, startPoint y: 260, endPoint x: 474, endPoint y: 261, distance: 546.0
click at [474, 261] on div "ハーブ系でフレッシュな良い香り がするのですが、良薬口に苦しというように、ハーブティーや生薬・漢方を飲まれる方には馴染がある 癖になってしまう苦み が特徴です…" at bounding box center [793, 214] width 648 height 290
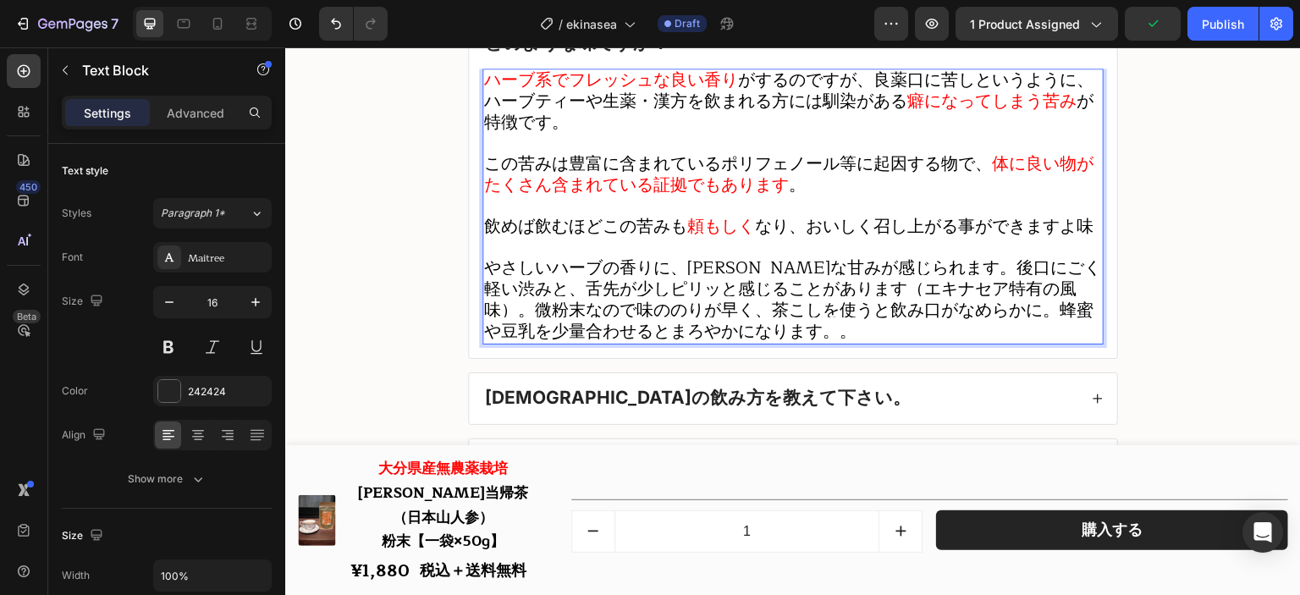
click at [484, 279] on span "やさしいハーブの香りに、[PERSON_NAME]な甘みが感じられます。後口にごく軽い渋みと、舌先が少しピリッと感じることがあります（エキナセア特有の風味）。…" at bounding box center [792, 299] width 617 height 91
click at [891, 271] on span "やさしいハーブの香りに、[PERSON_NAME]な甘みが感じられます。後口にごく軽い渋みと、舌先が少しピリッと感じることがあります（エキナセア特有の風味）。…" at bounding box center [792, 299] width 617 height 91
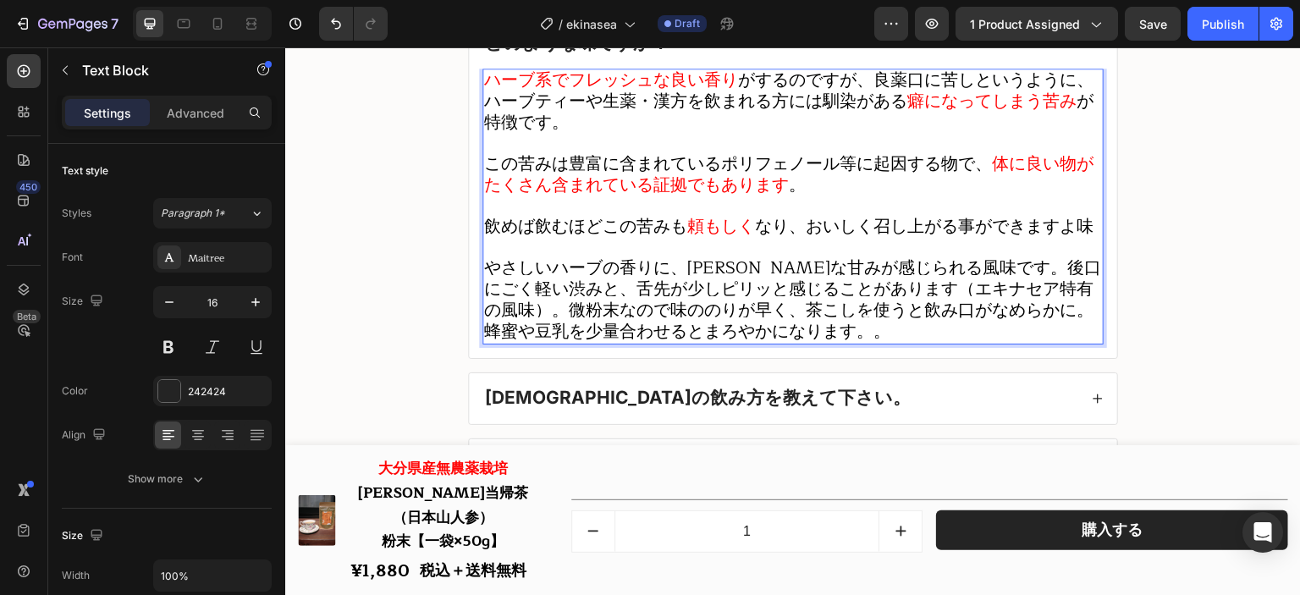
click at [967, 277] on span "やさしいハーブの香りに、[PERSON_NAME]な甘みが感じられる風味です。後口にごく軽い渋みと、舌先が少しピリッと感じることがあります（エキナセア特有の風…" at bounding box center [792, 299] width 617 height 91
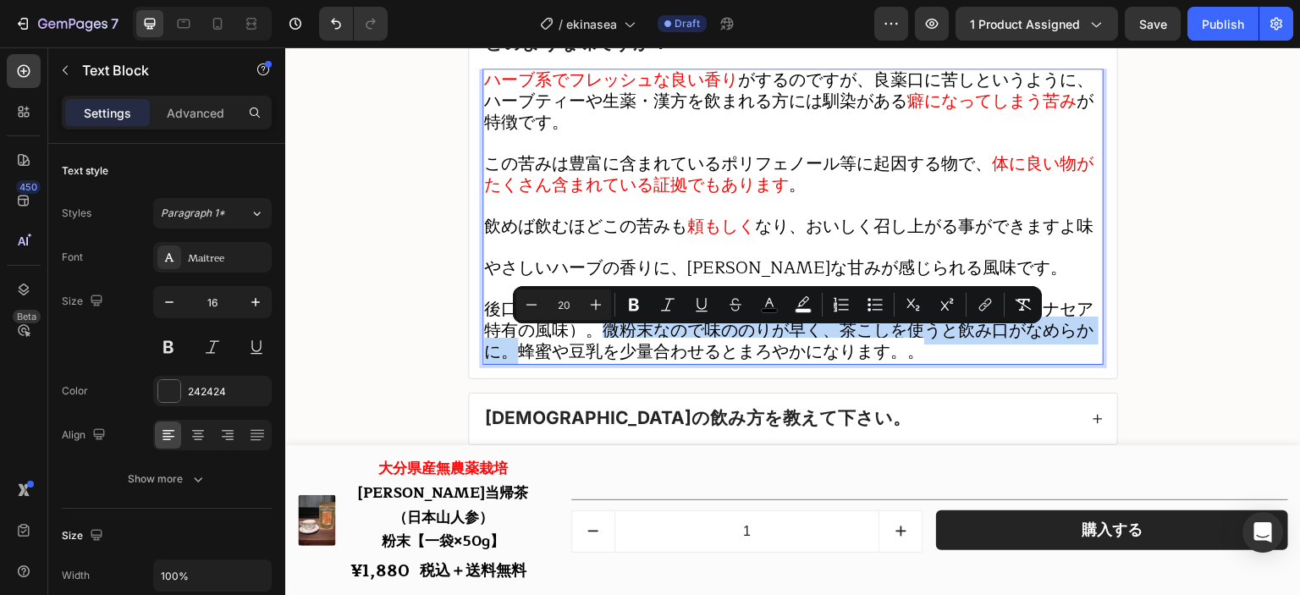
drag, startPoint x: 591, startPoint y: 345, endPoint x: 510, endPoint y: 368, distance: 83.6
click at [510, 366] on span "後口にごく軽い渋みと、舌先が少しピリッと感じることがあります（エキナセア特有の風味）。微粉末なので味ののりが早く、茶こしを使うと飲み口がなめらかに。蜂蜜や豆乳…" at bounding box center [788, 330] width 609 height 70
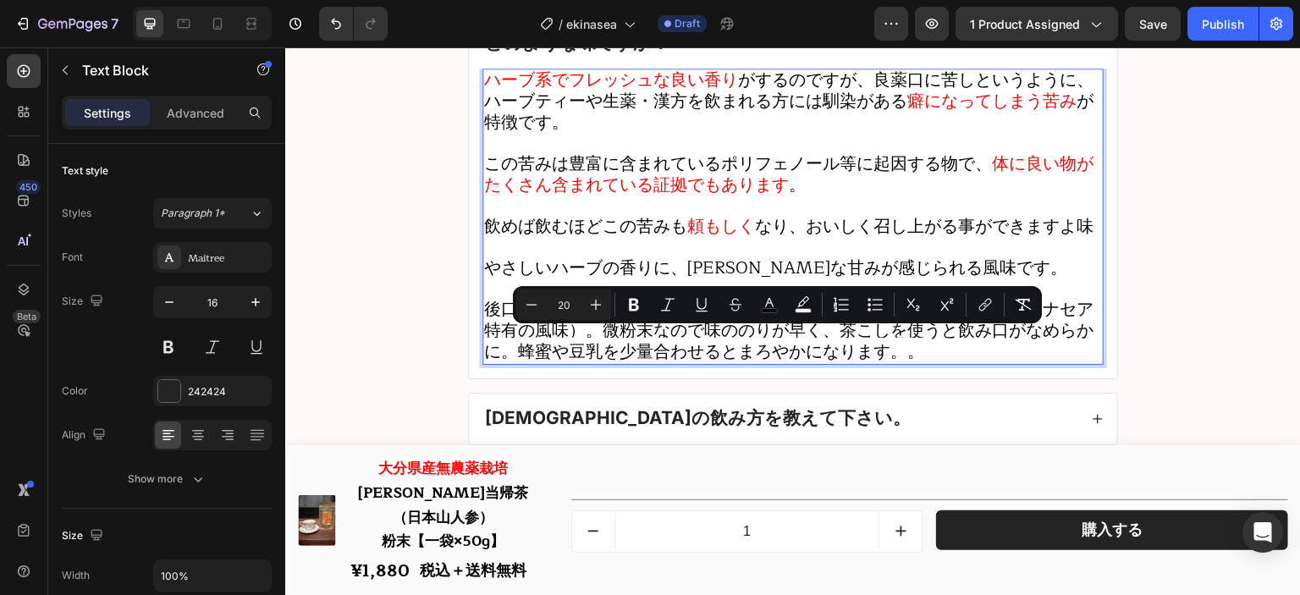
scroll to position [1, 0]
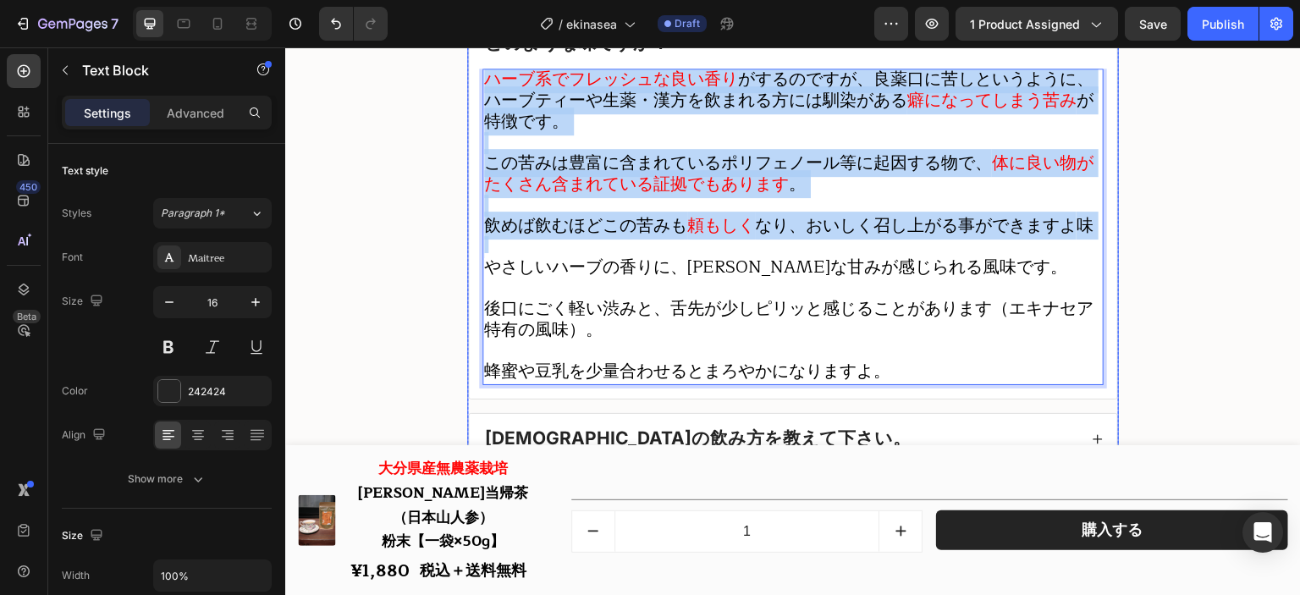
drag, startPoint x: 661, startPoint y: 256, endPoint x: 474, endPoint y: 95, distance: 247.2
click at [474, 95] on div "ハーブ系でフレッシュな良い香り がするのですが、良薬口に苦しというように、ハーブティーや生薬・漢方を飲まれる方には馴染がある 癖になってしまう苦み が特徴です…" at bounding box center [793, 234] width 648 height 330
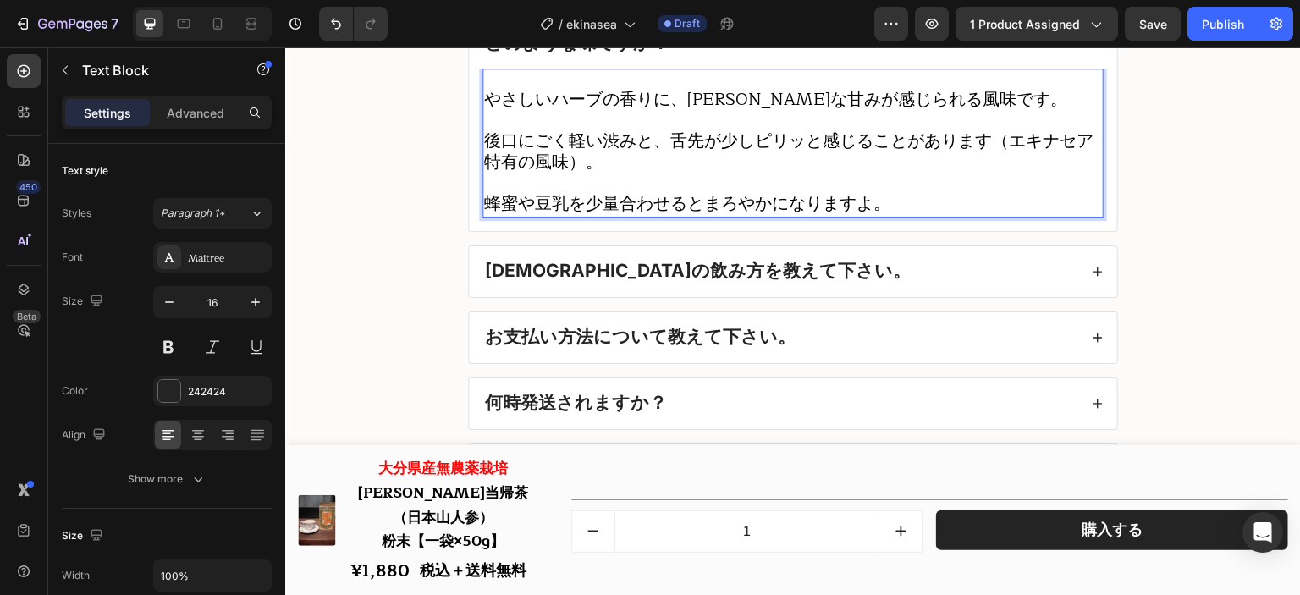
scroll to position [0, 0]
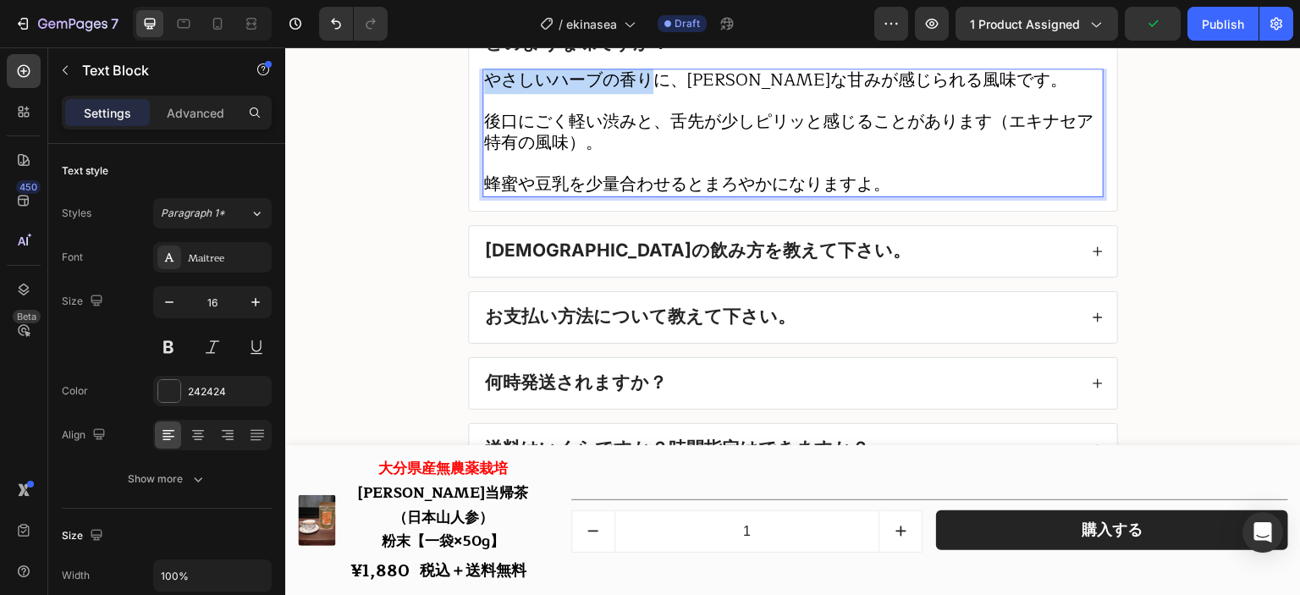
drag, startPoint x: 647, startPoint y: 88, endPoint x: 476, endPoint y: 81, distance: 171.1
click at [482, 81] on div "やさしいハーブの香りに、[PERSON_NAME]な甘みが感じられる風味です。 後口にごく軽い渋みと、舌先が少しピリッと感じることがあります（エキナセア特有の…" at bounding box center [792, 133] width 621 height 129
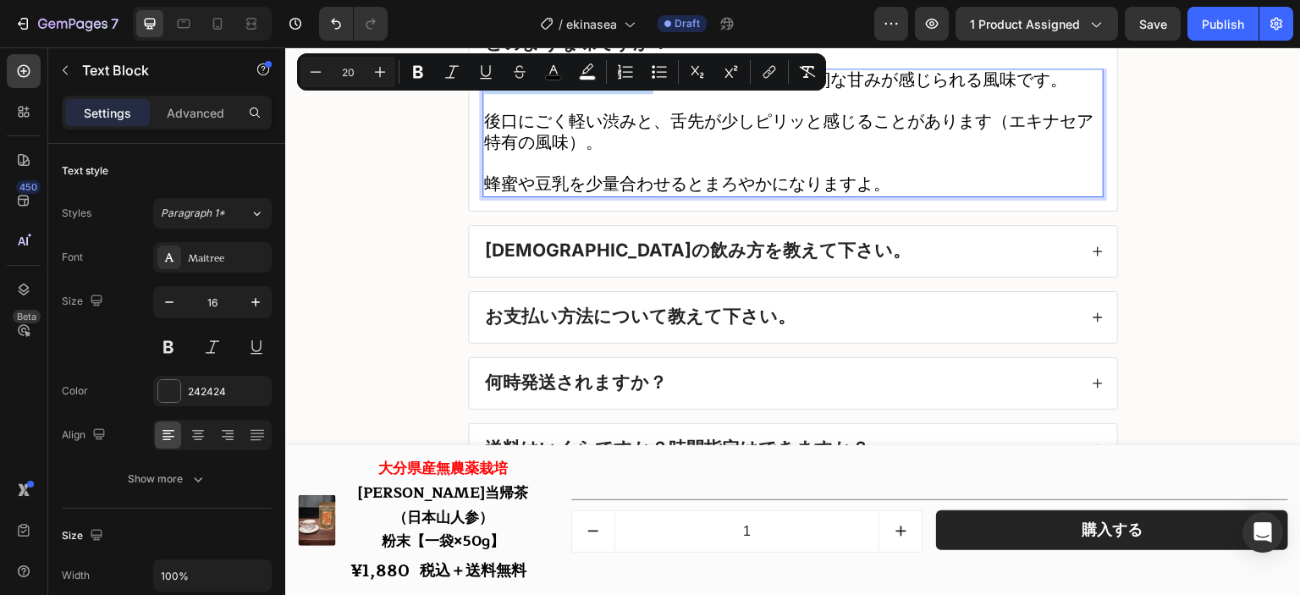
scroll to position [21218, 0]
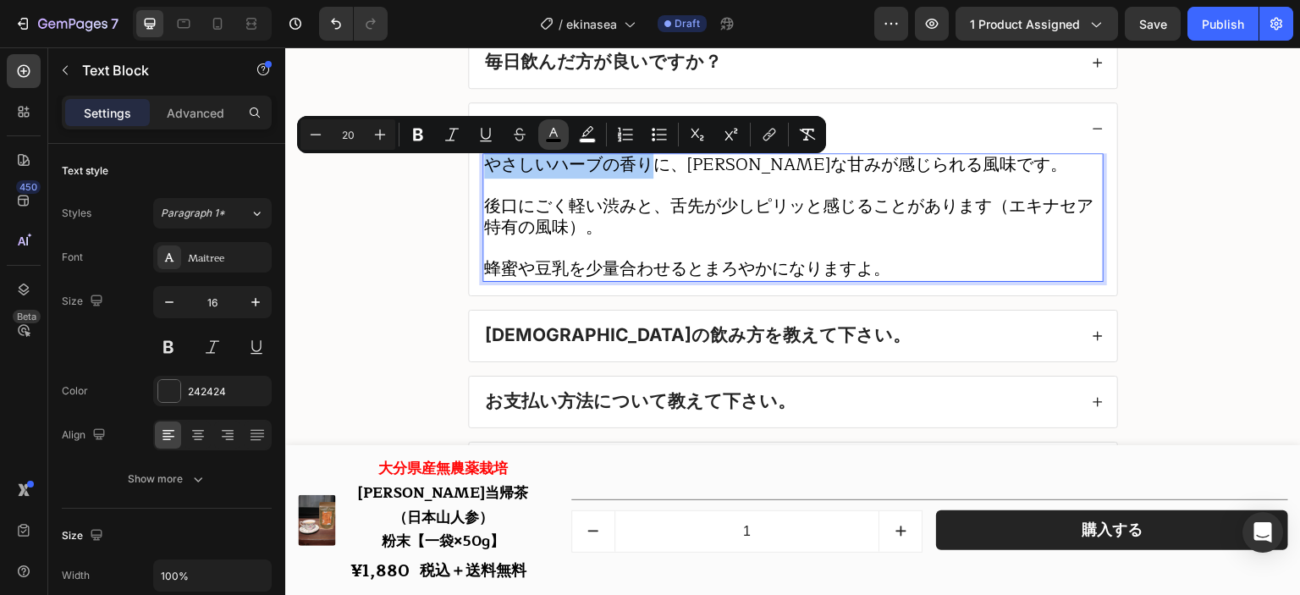
click at [559, 128] on icon "Editor contextual toolbar" at bounding box center [553, 134] width 17 height 17
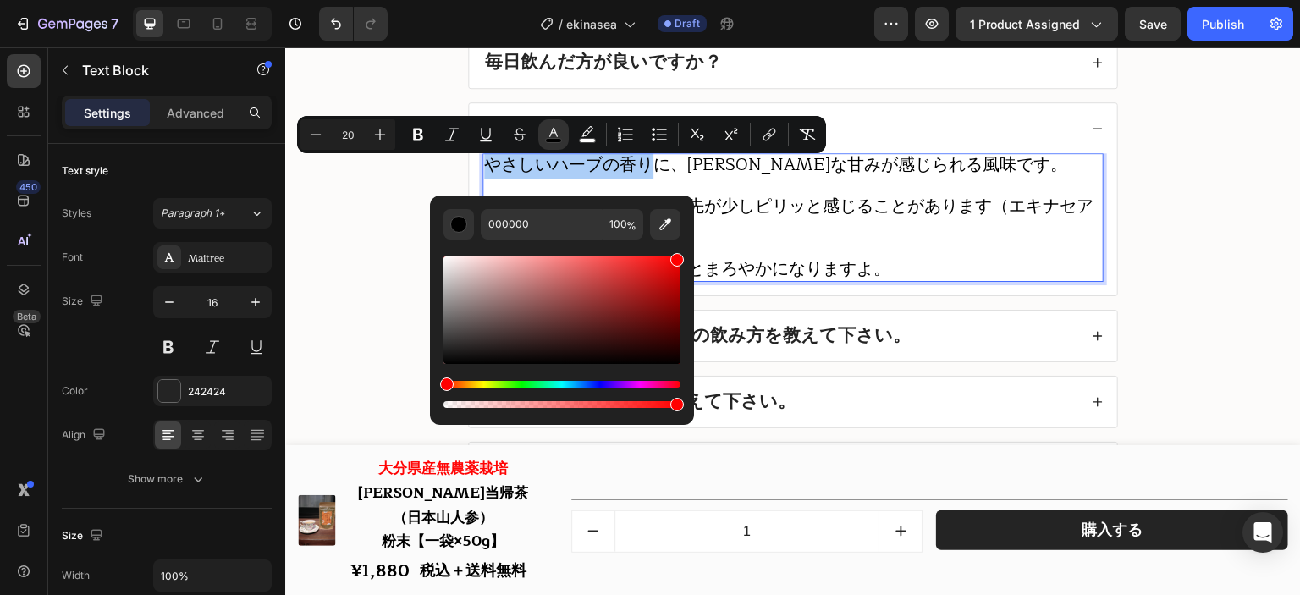
drag, startPoint x: 954, startPoint y: 333, endPoint x: 704, endPoint y: 219, distance: 274.6
type input "FF0000"
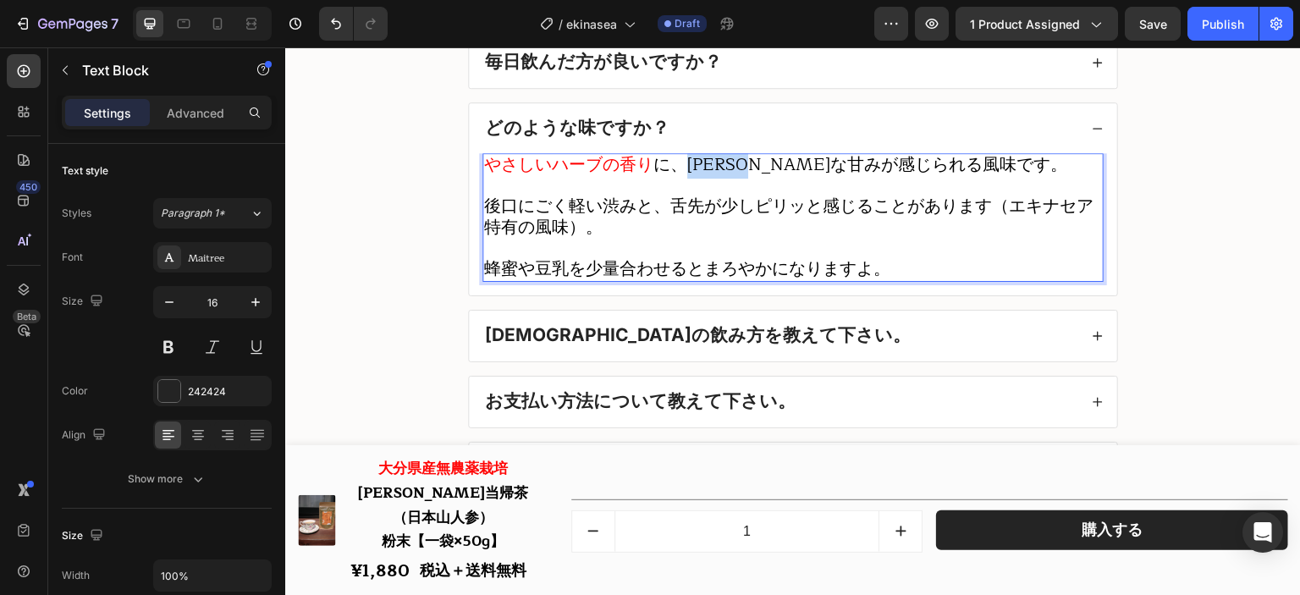
drag, startPoint x: 682, startPoint y: 171, endPoint x: 778, endPoint y: 173, distance: 95.7
click at [778, 173] on span "に、[PERSON_NAME]な甘みが感じられる風味です。" at bounding box center [860, 165] width 414 height 28
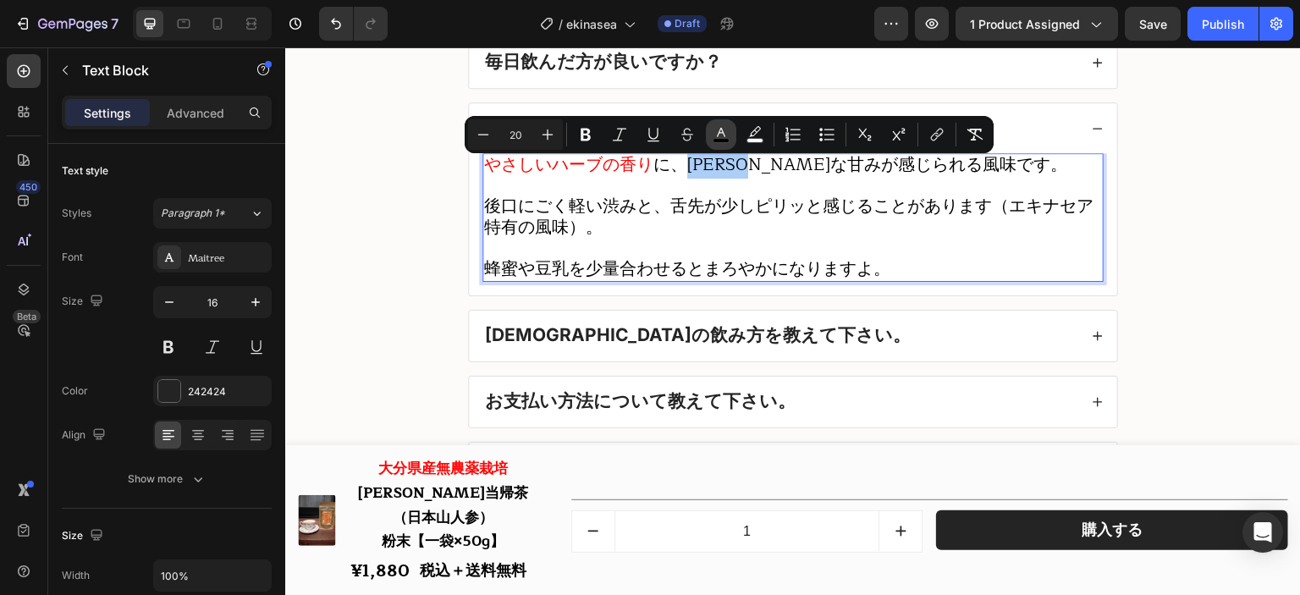
click at [723, 136] on icon "Editor contextual toolbar" at bounding box center [721, 134] width 17 height 17
type input "000000"
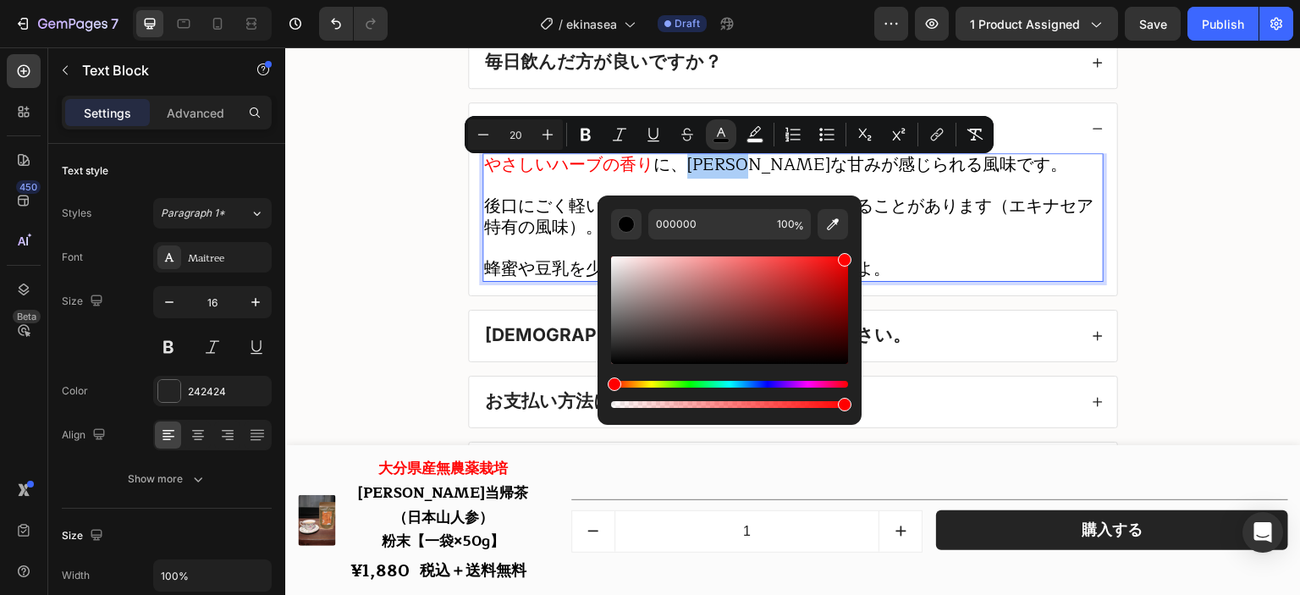
drag, startPoint x: 1106, startPoint y: 323, endPoint x: 863, endPoint y: 230, distance: 260.2
type input "FF0000"
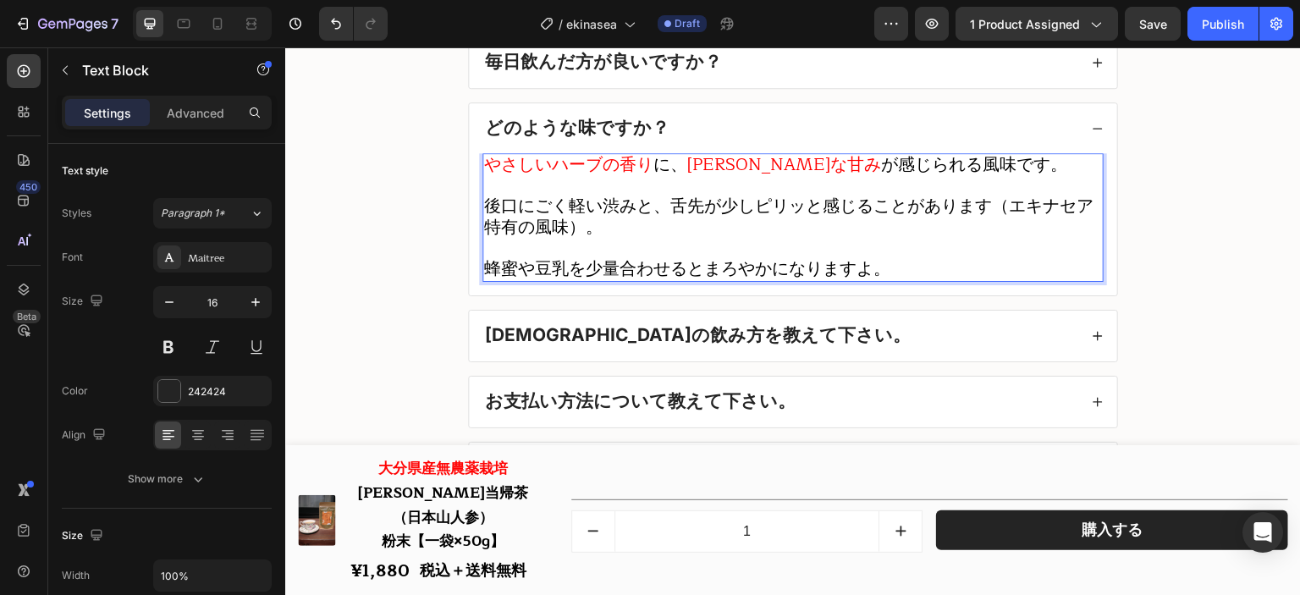
click at [930, 216] on span "後口にごく軽い渋みと、舌先が少しピリッと感じることがあります（エキナセア特有の風味）。" at bounding box center [788, 216] width 609 height 49
click at [704, 277] on span "蜂蜜や豆乳を少量合わせるとまろやかになりますよ。" at bounding box center [687, 269] width 406 height 28
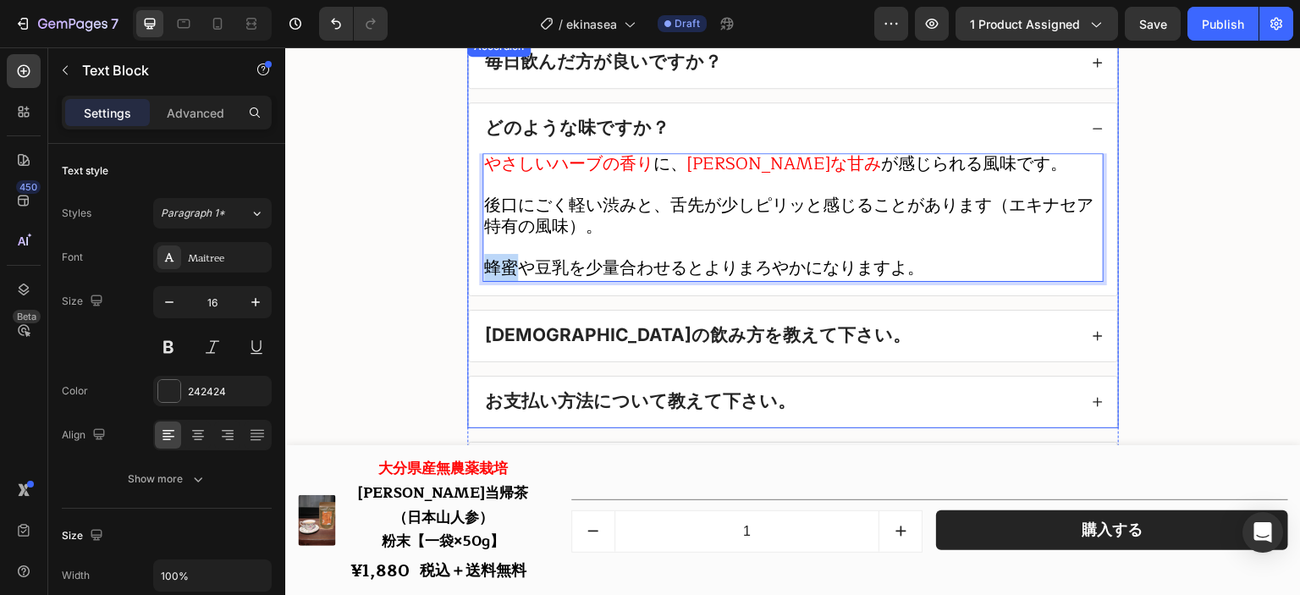
drag, startPoint x: 515, startPoint y: 277, endPoint x: 474, endPoint y: 277, distance: 40.6
click at [474, 277] on div "やさしいハーブの香り に、 [PERSON_NAME]な甘み が感じられる風味です。 後口にごく軽い渋みと、舌先が少しピリッと感じることがあります（エキナセア…" at bounding box center [793, 224] width 648 height 142
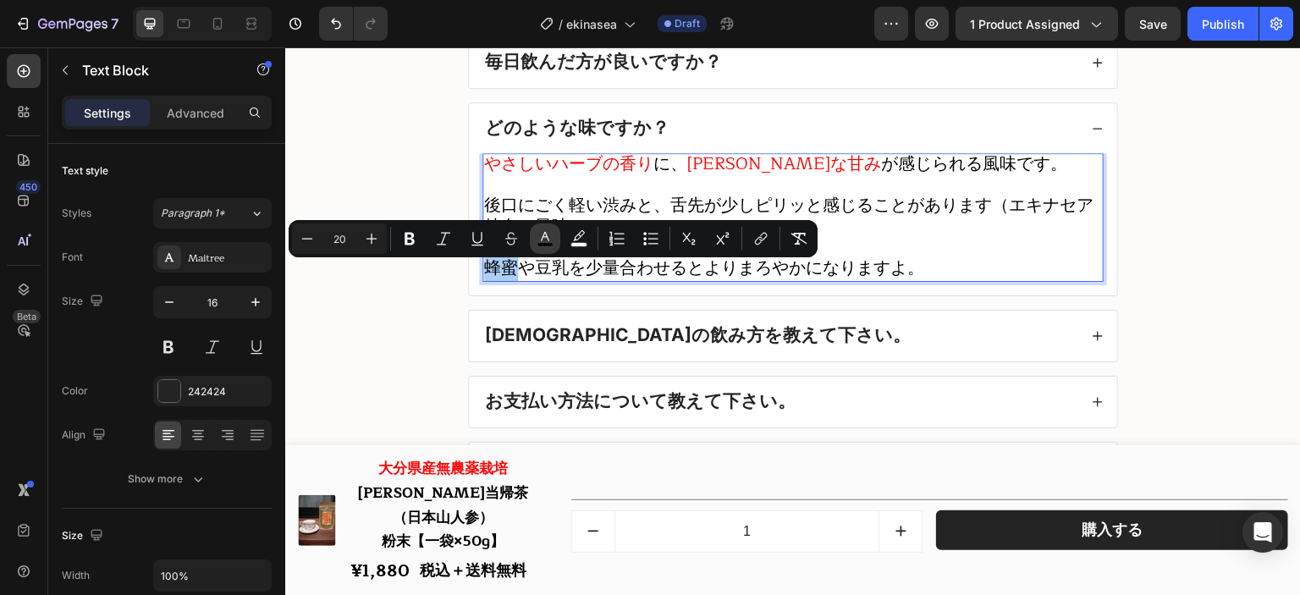
click at [541, 234] on icon "Editor contextual toolbar" at bounding box center [545, 238] width 17 height 17
type input "000000"
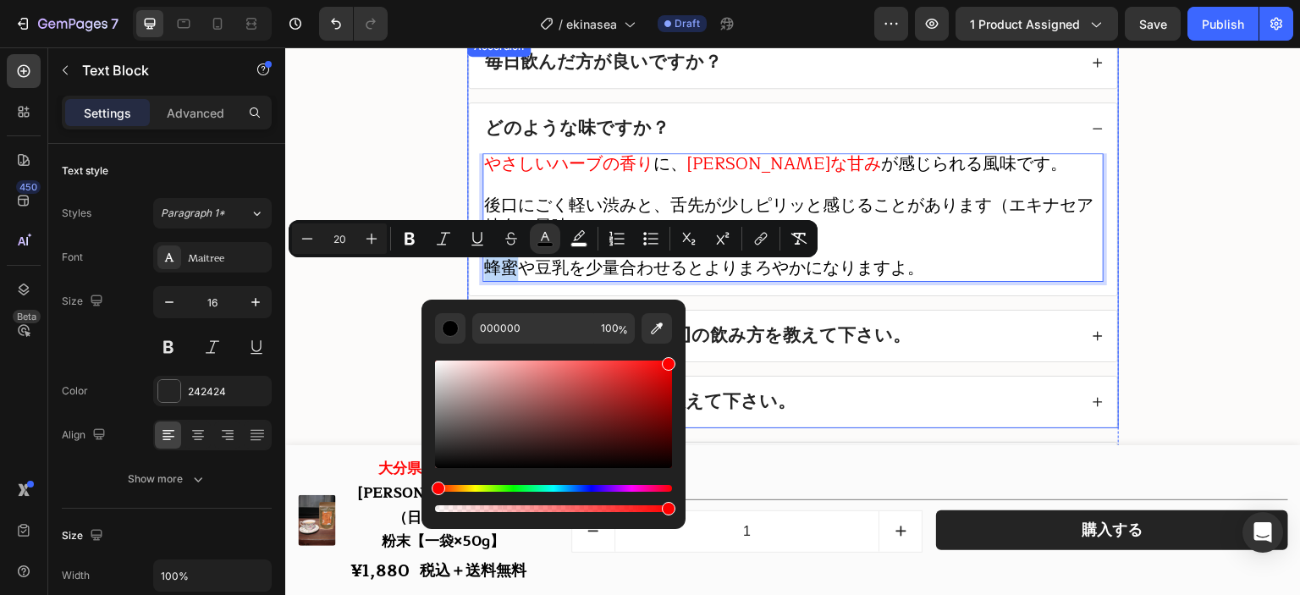
drag, startPoint x: 935, startPoint y: 429, endPoint x: 709, endPoint y: 317, distance: 252.1
type input "FF0000"
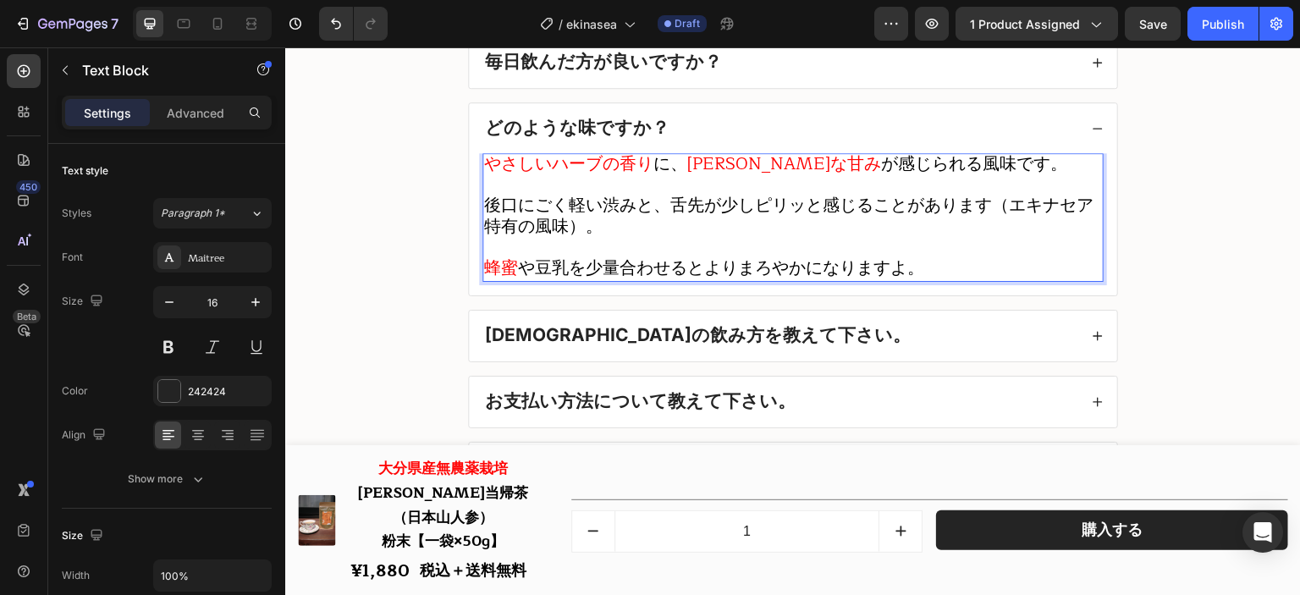
click at [710, 274] on span "や豆乳を少量合わせるとよりまろやかになりますよ。" at bounding box center [721, 268] width 406 height 28
drag, startPoint x: 560, startPoint y: 273, endPoint x: 531, endPoint y: 273, distance: 29.6
click at [531, 273] on span "や豆乳を少量合わせるとよりまろやかになりますよ。" at bounding box center [721, 268] width 406 height 28
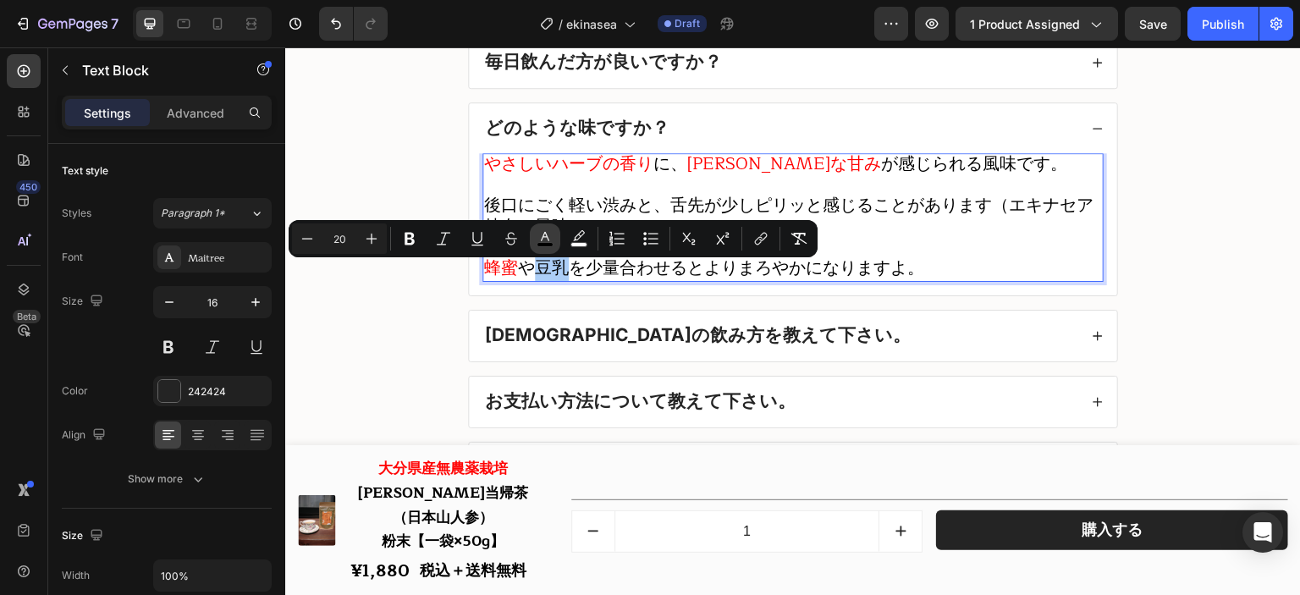
click at [553, 234] on icon "Editor contextual toolbar" at bounding box center [545, 238] width 17 height 17
type input "000000"
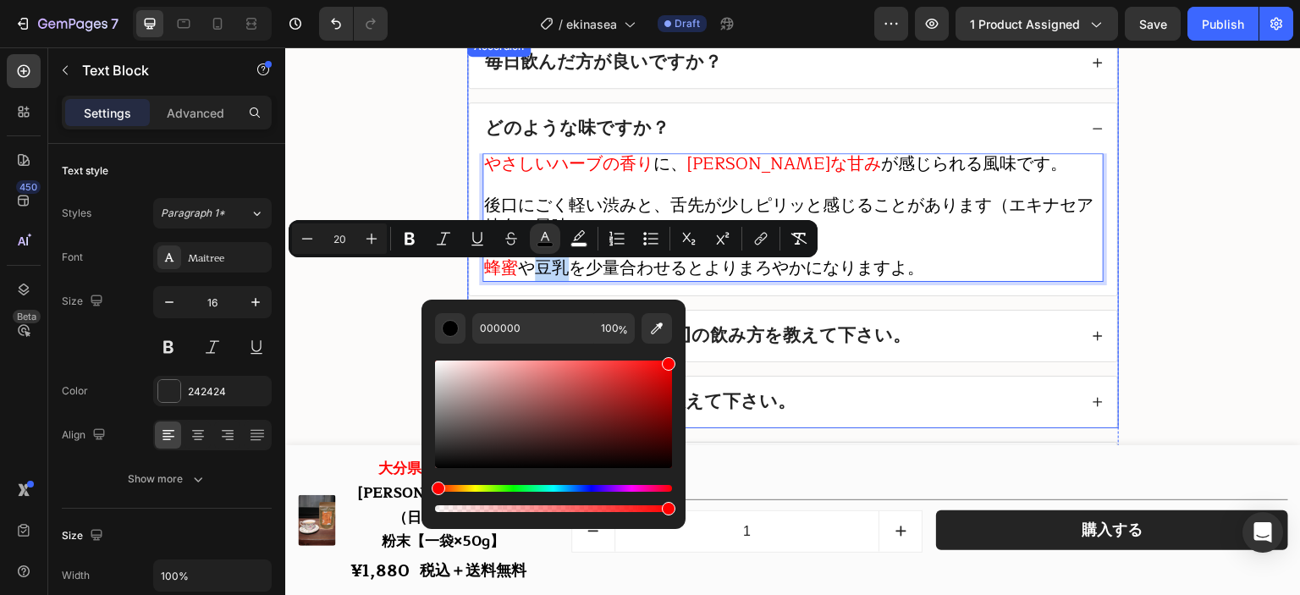
drag, startPoint x: 938, startPoint y: 426, endPoint x: 703, endPoint y: 324, distance: 256.3
type input "FF0000"
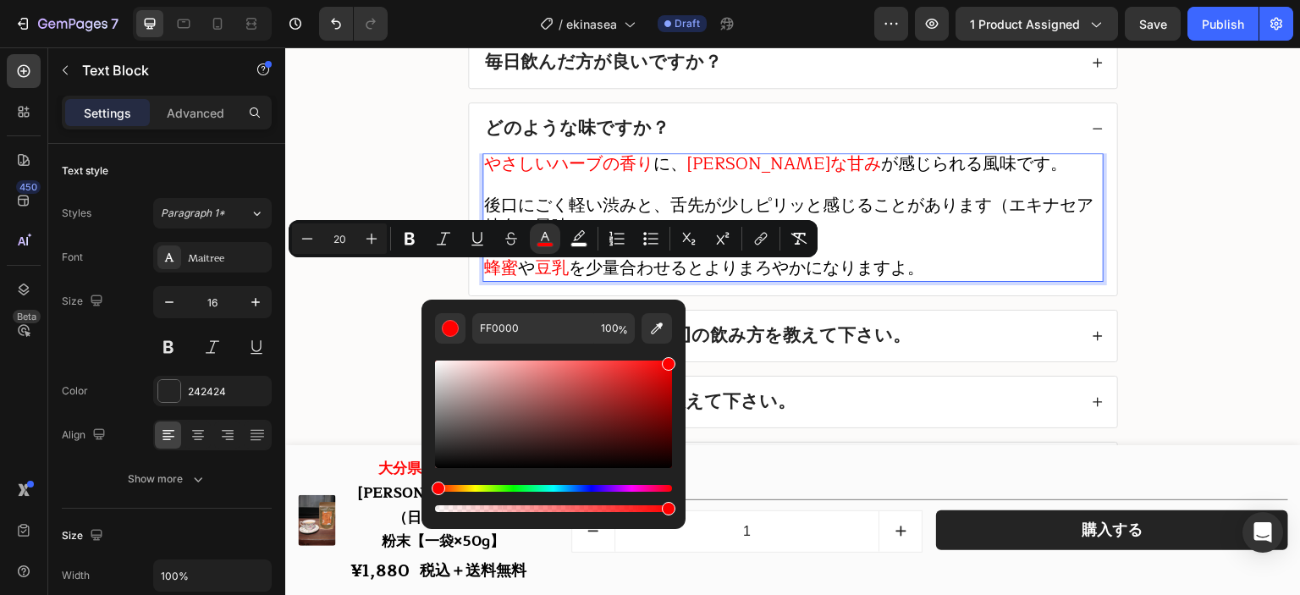
click at [742, 273] on span "を少量合わせるとよりまろやかになりますよ。" at bounding box center [747, 268] width 356 height 28
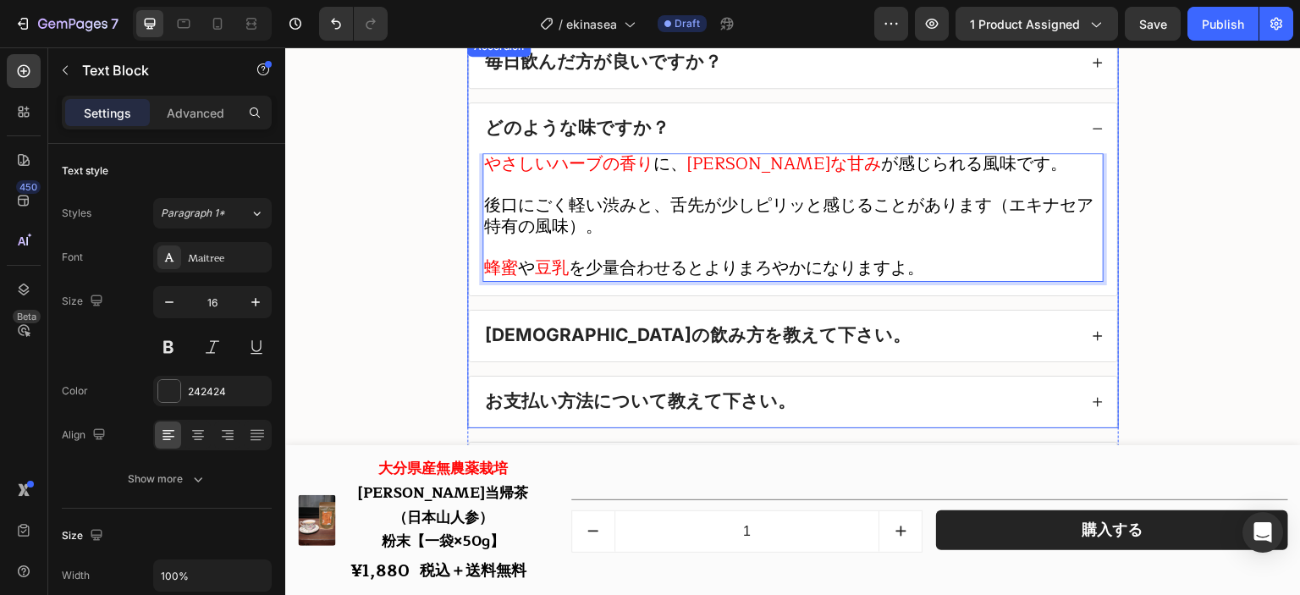
click at [835, 348] on div "[DEMOGRAPHIC_DATA]の飲み方を教えて下さい。" at bounding box center [780, 336] width 596 height 24
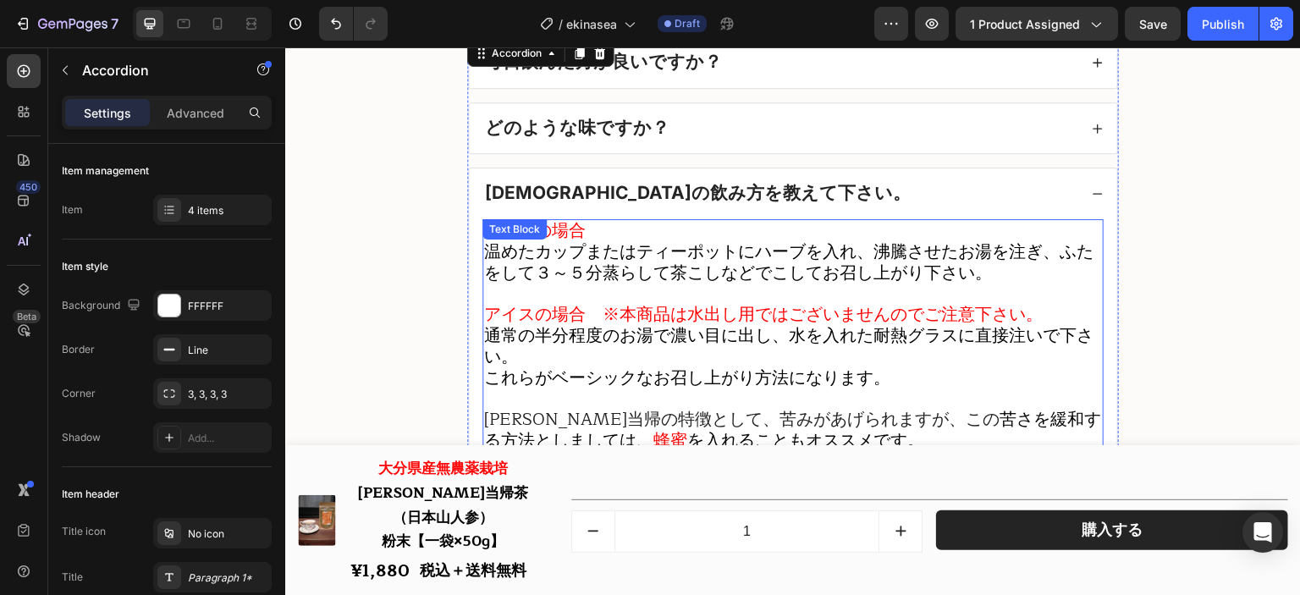
scroll to position [21471, 0]
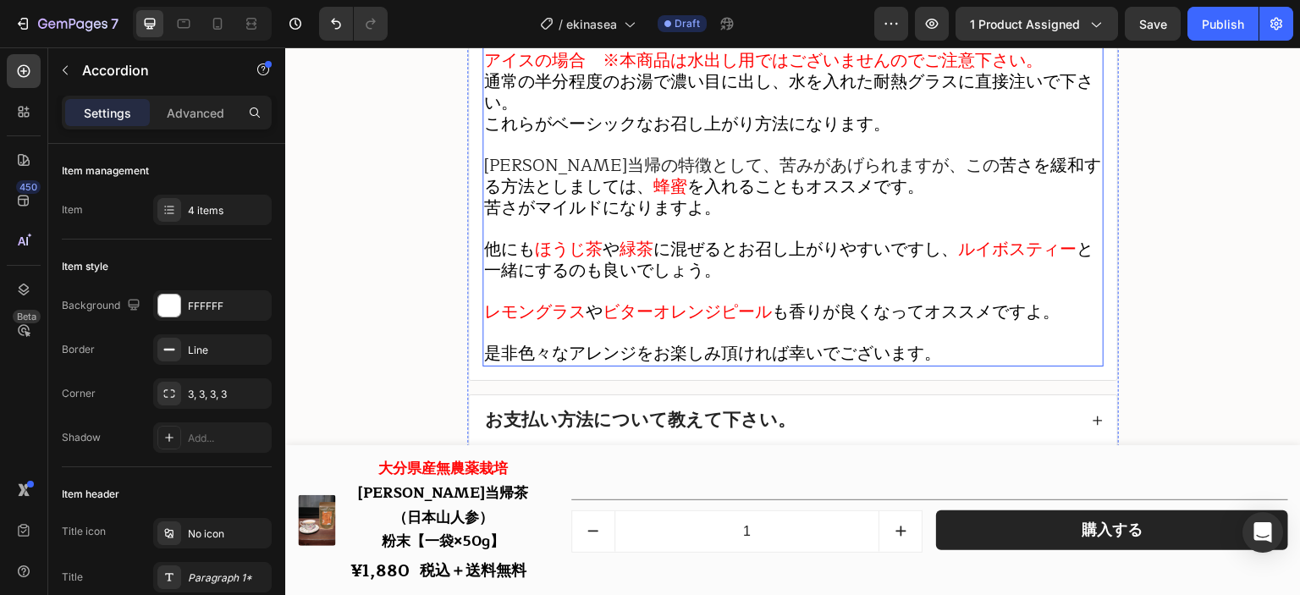
click at [964, 344] on p at bounding box center [793, 333] width 618 height 20
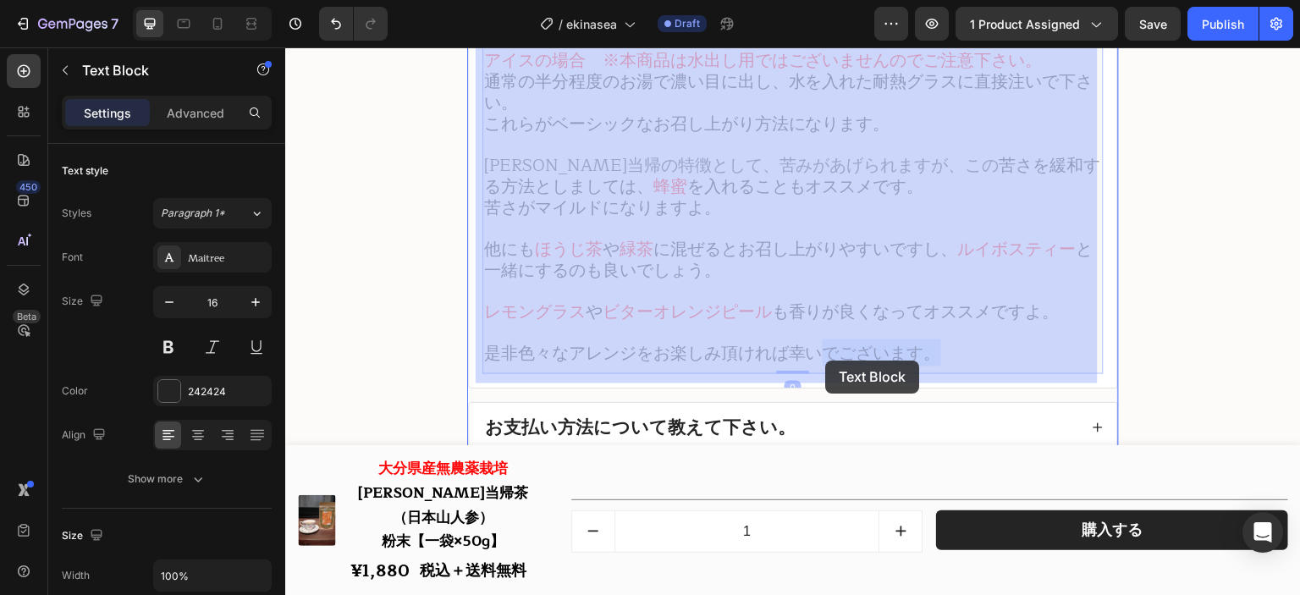
drag, startPoint x: 975, startPoint y: 369, endPoint x: 817, endPoint y: 361, distance: 158.5
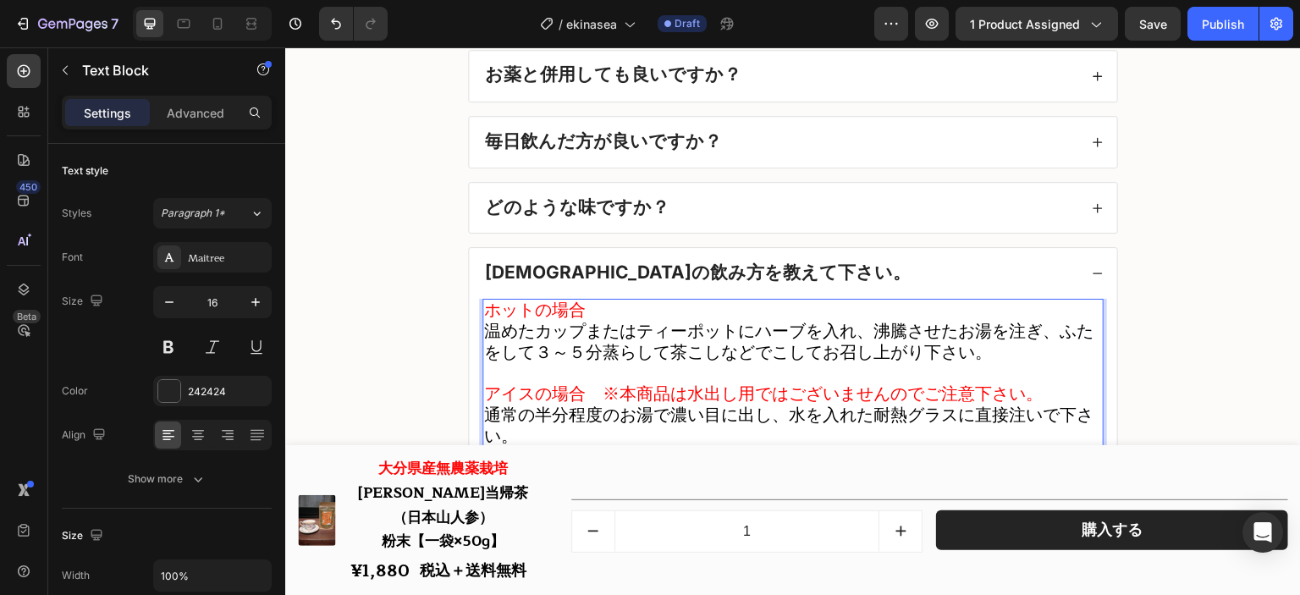
scroll to position [21477, 0]
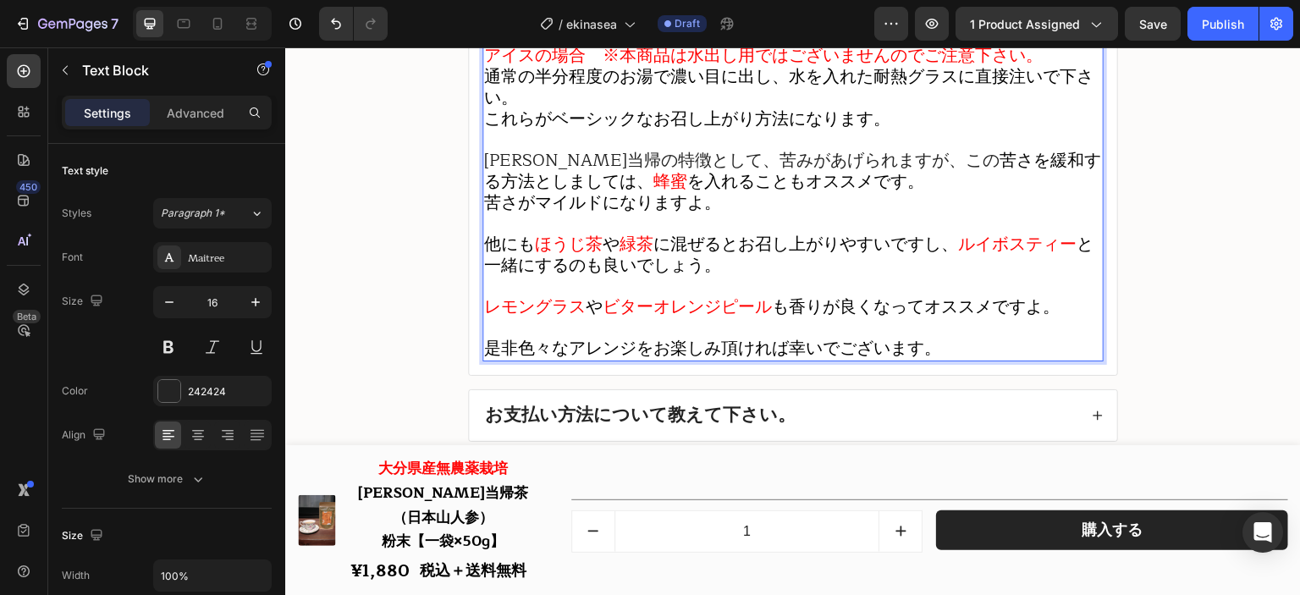
click at [912, 321] on span "も香りが良くなってオススメですよ。" at bounding box center [916, 307] width 288 height 28
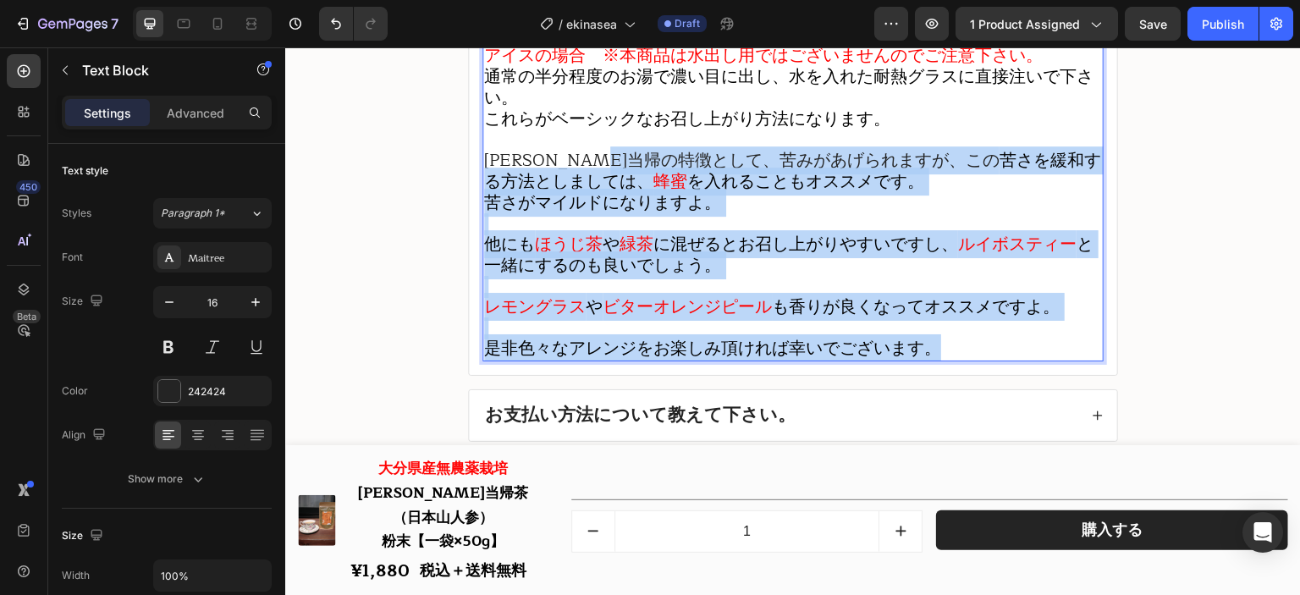
scroll to position [21307, 0]
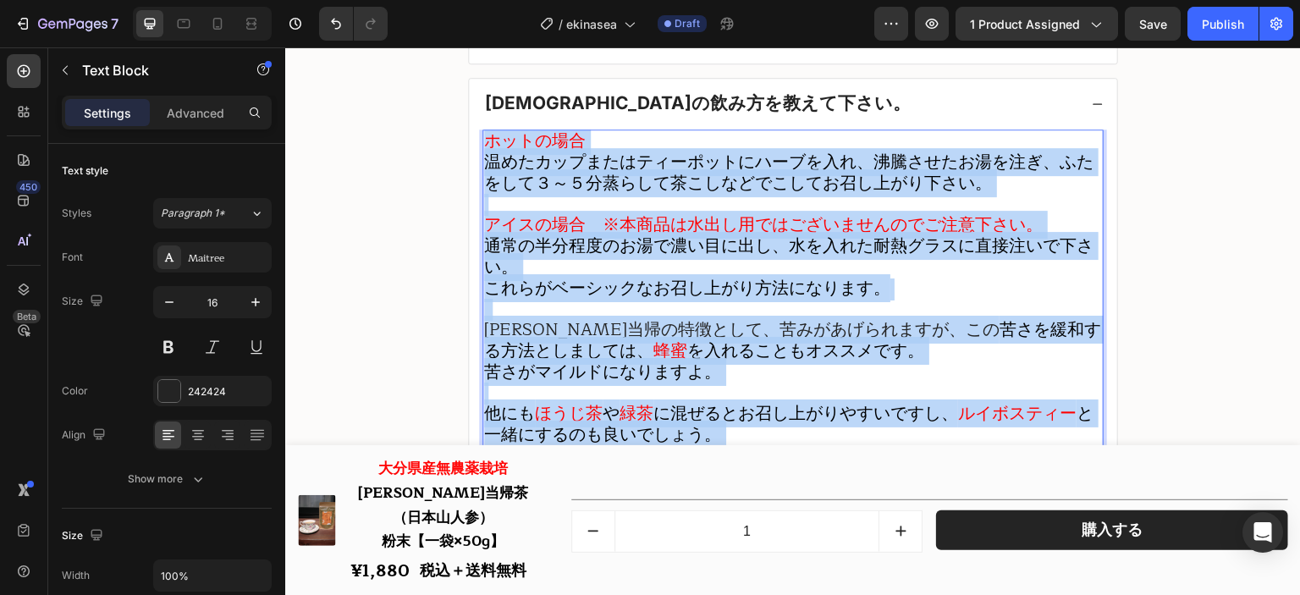
drag, startPoint x: 948, startPoint y: 364, endPoint x: 477, endPoint y: 155, distance: 515.0
click at [482, 155] on div "ホットの場合 温めたカップまたはティーポットにハーブを入れ、沸騰させたお湯を注ぎ、ふたをして３～５分蒸らして茶こしなどでこしてお召し上がり下さい。 アイスの場…" at bounding box center [792, 330] width 621 height 401
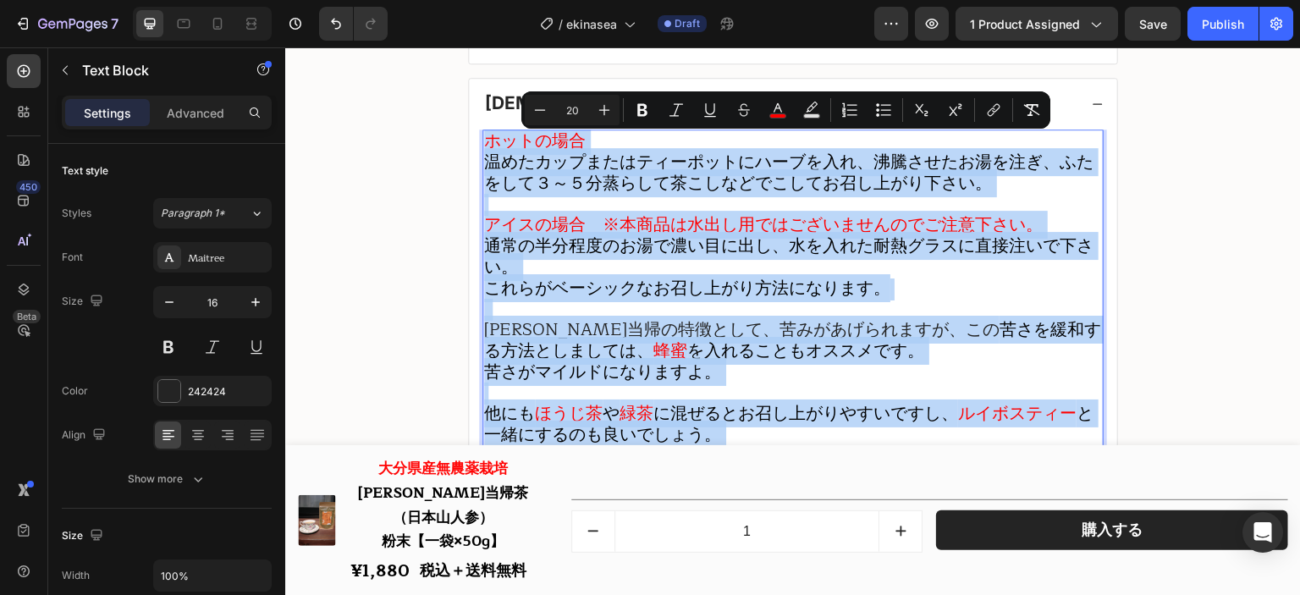
copy div "loremi dolorsitametconsectetu、adipiscing、elits6～6doeiusmodtemporincididu。 utlab…"
